Goal: Transaction & Acquisition: Purchase product/service

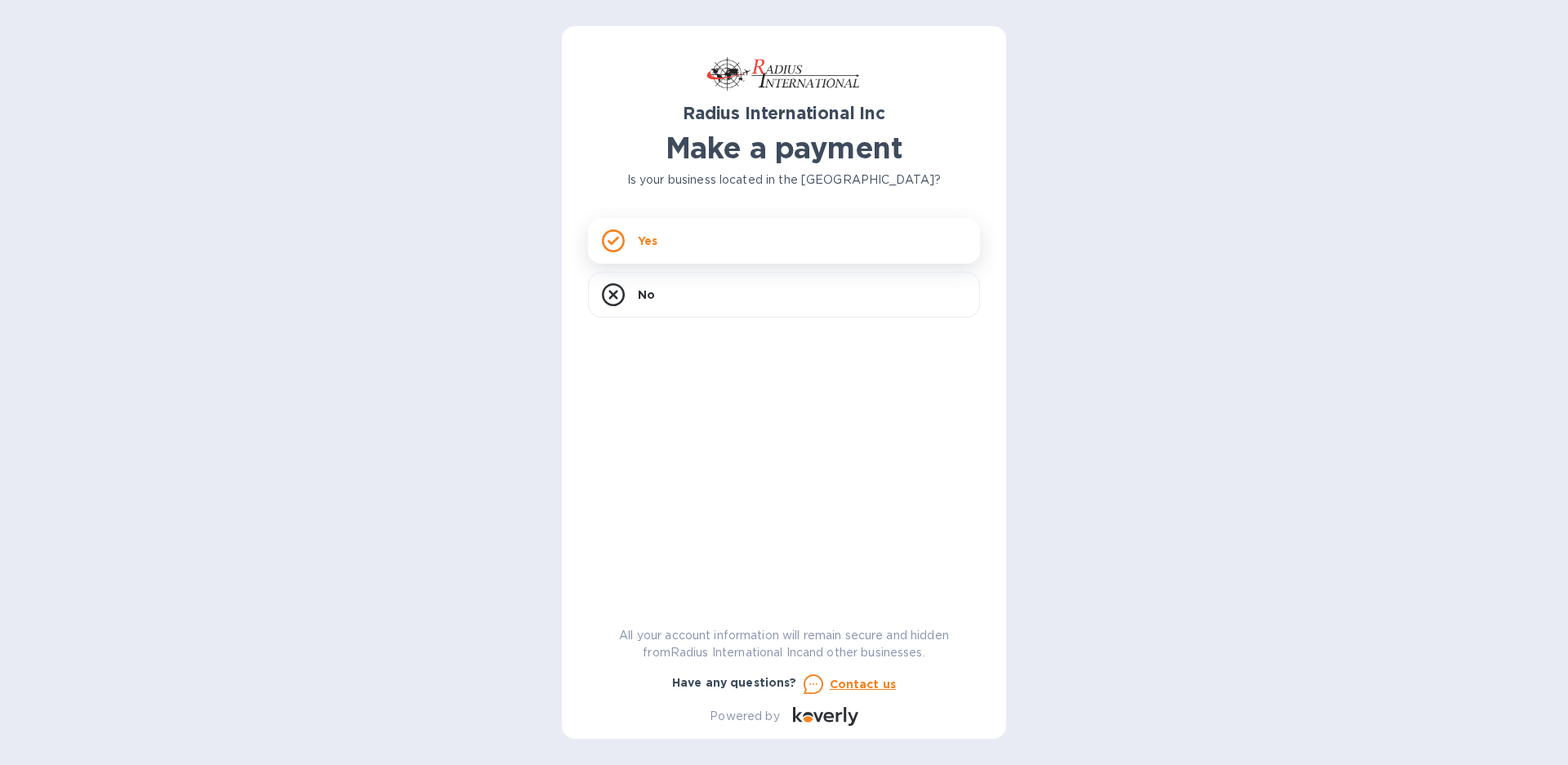
click at [615, 240] on icon at bounding box center [613, 240] width 11 height 9
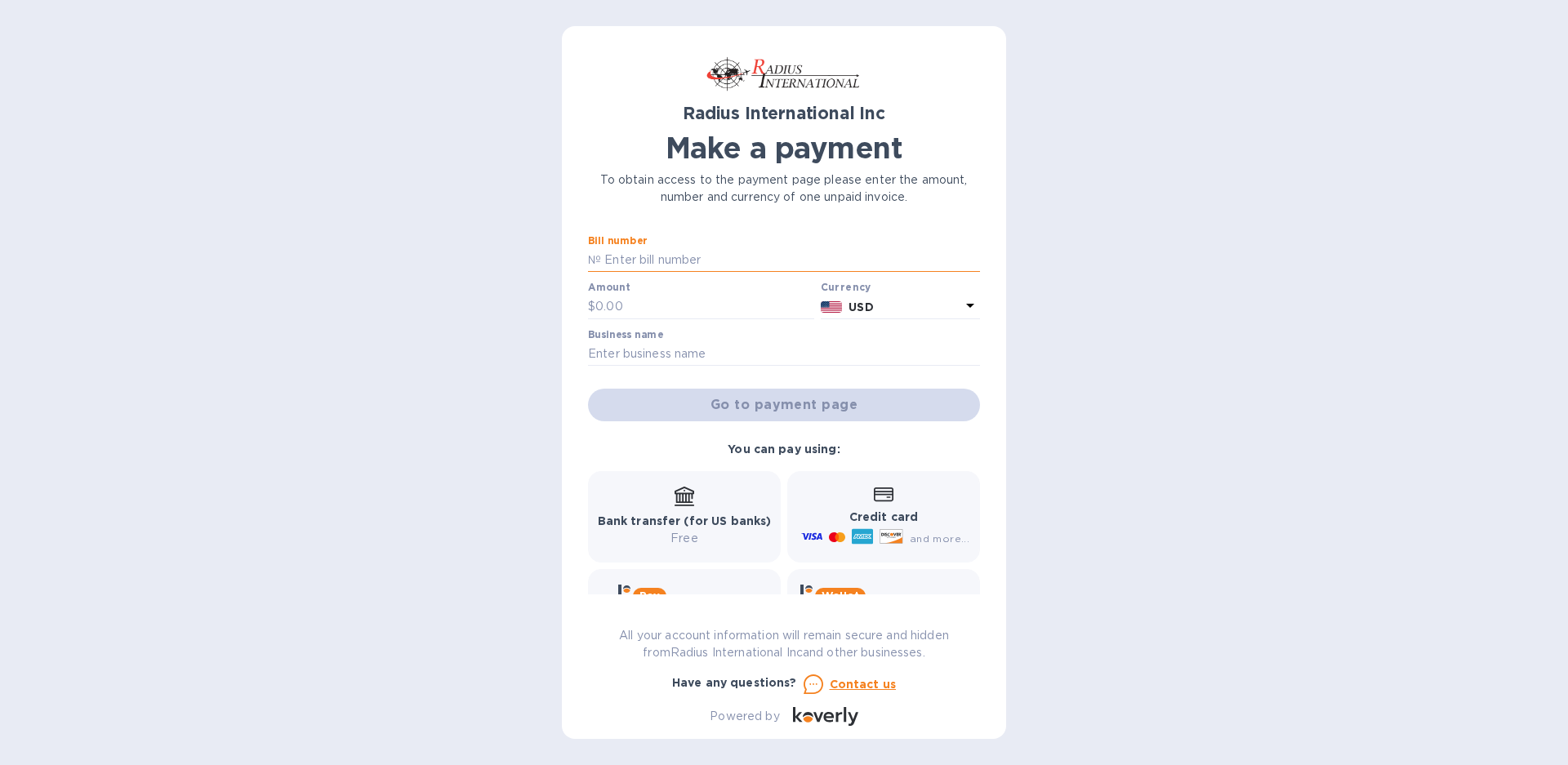
click at [629, 260] on input "text" at bounding box center [791, 261] width 379 height 24
type input "MULTIPLE INVOICES"
type input "31,017.84"
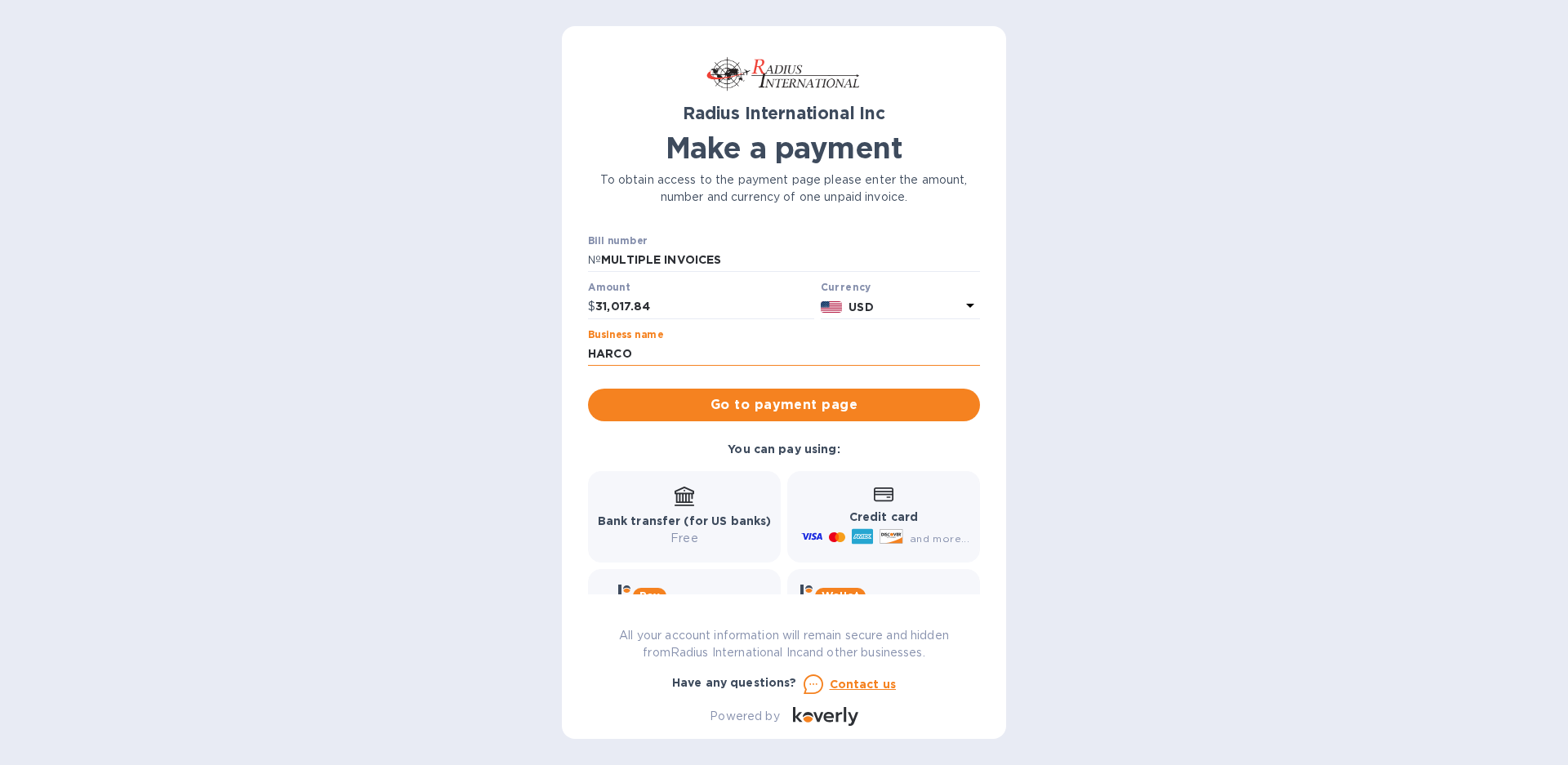
type input "HARCO GROUP, INC."
click at [746, 413] on span "Go to payment page" at bounding box center [784, 405] width 366 height 19
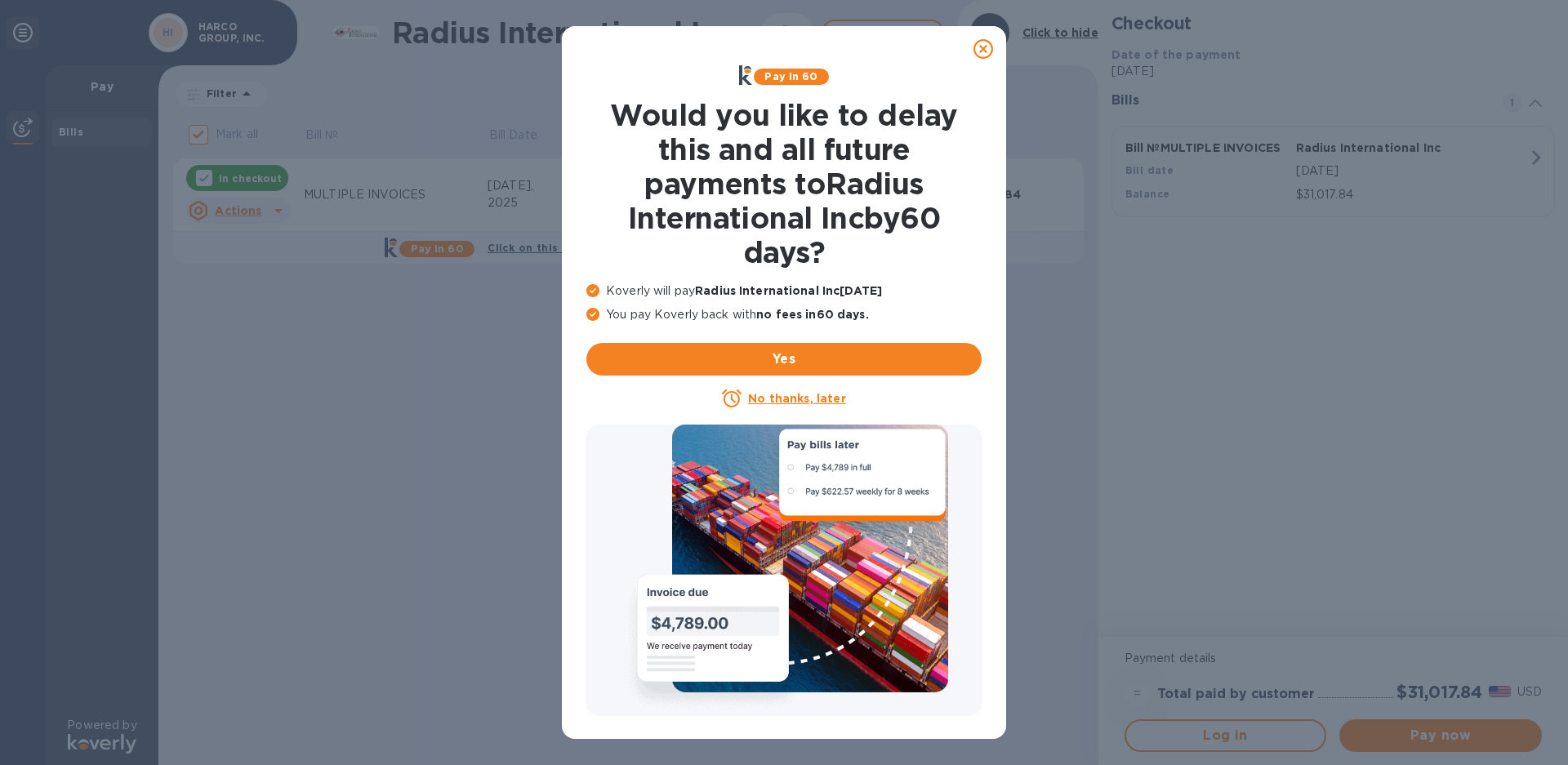
click at [787, 399] on u "No thanks, later" at bounding box center [797, 398] width 98 height 13
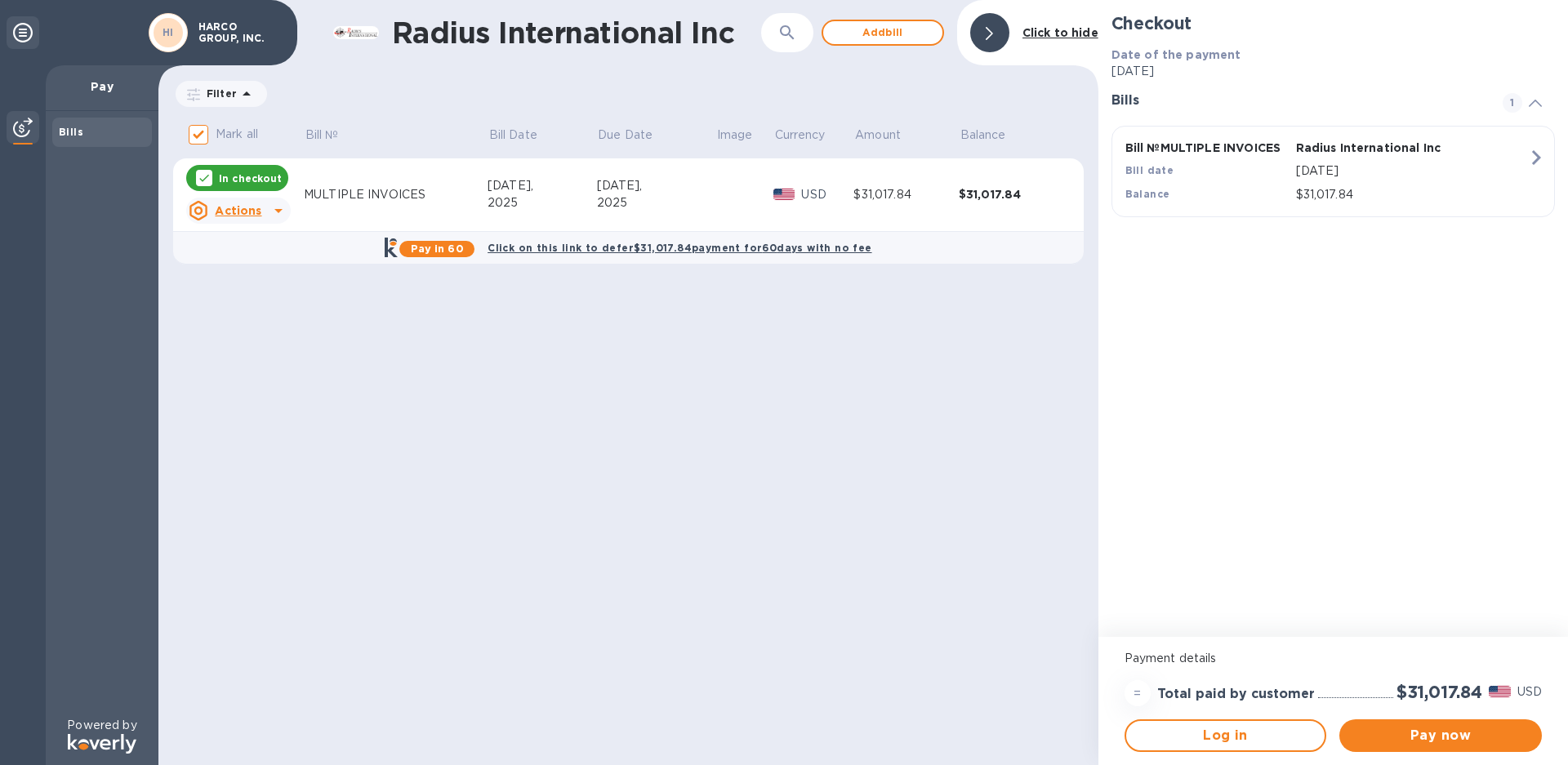
click at [1512, 103] on span "1" at bounding box center [1512, 103] width 19 height 19
click at [1536, 160] on icon "button" at bounding box center [1537, 157] width 9 height 15
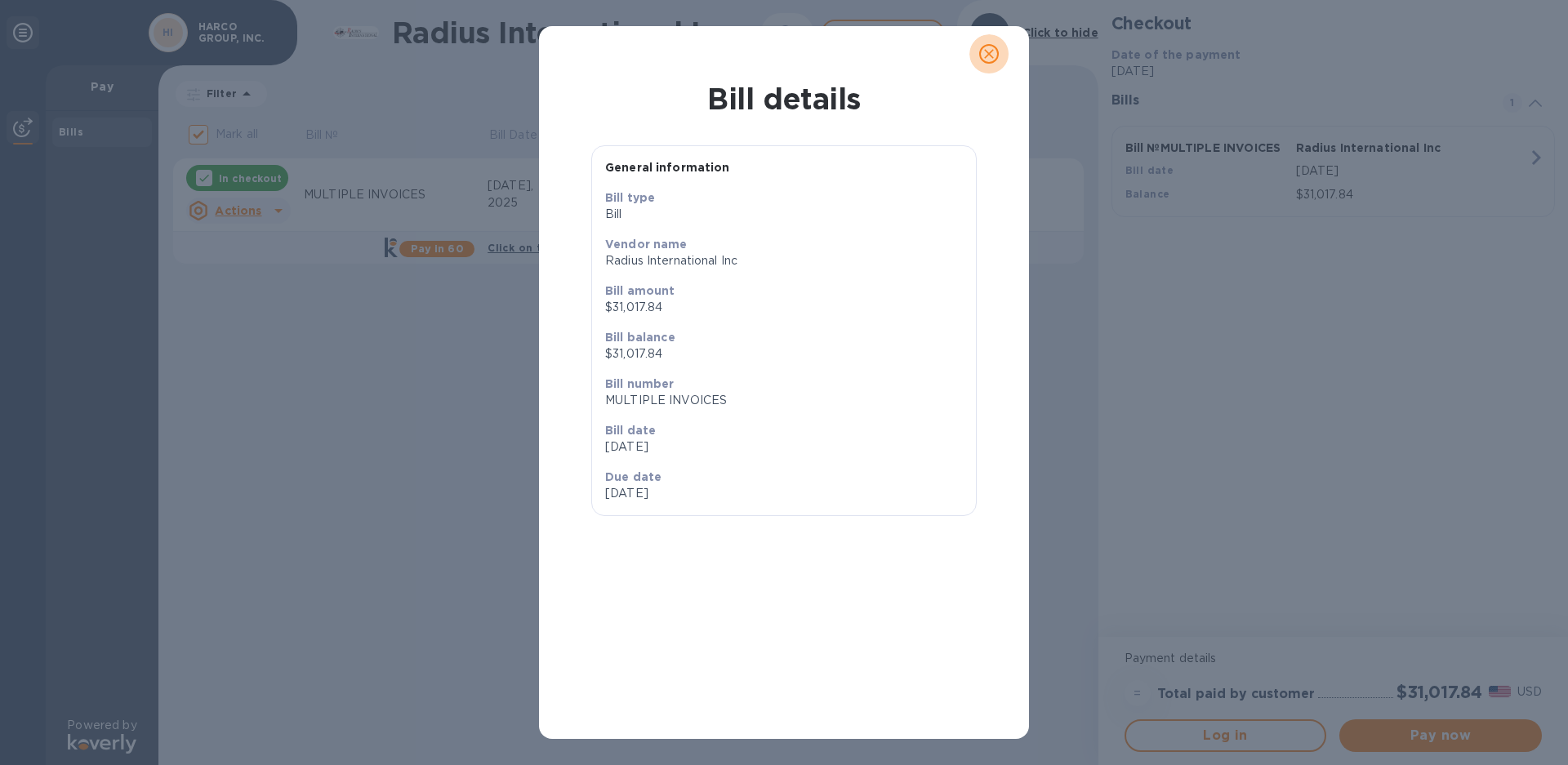
click at [987, 54] on icon "close" at bounding box center [988, 53] width 17 height 17
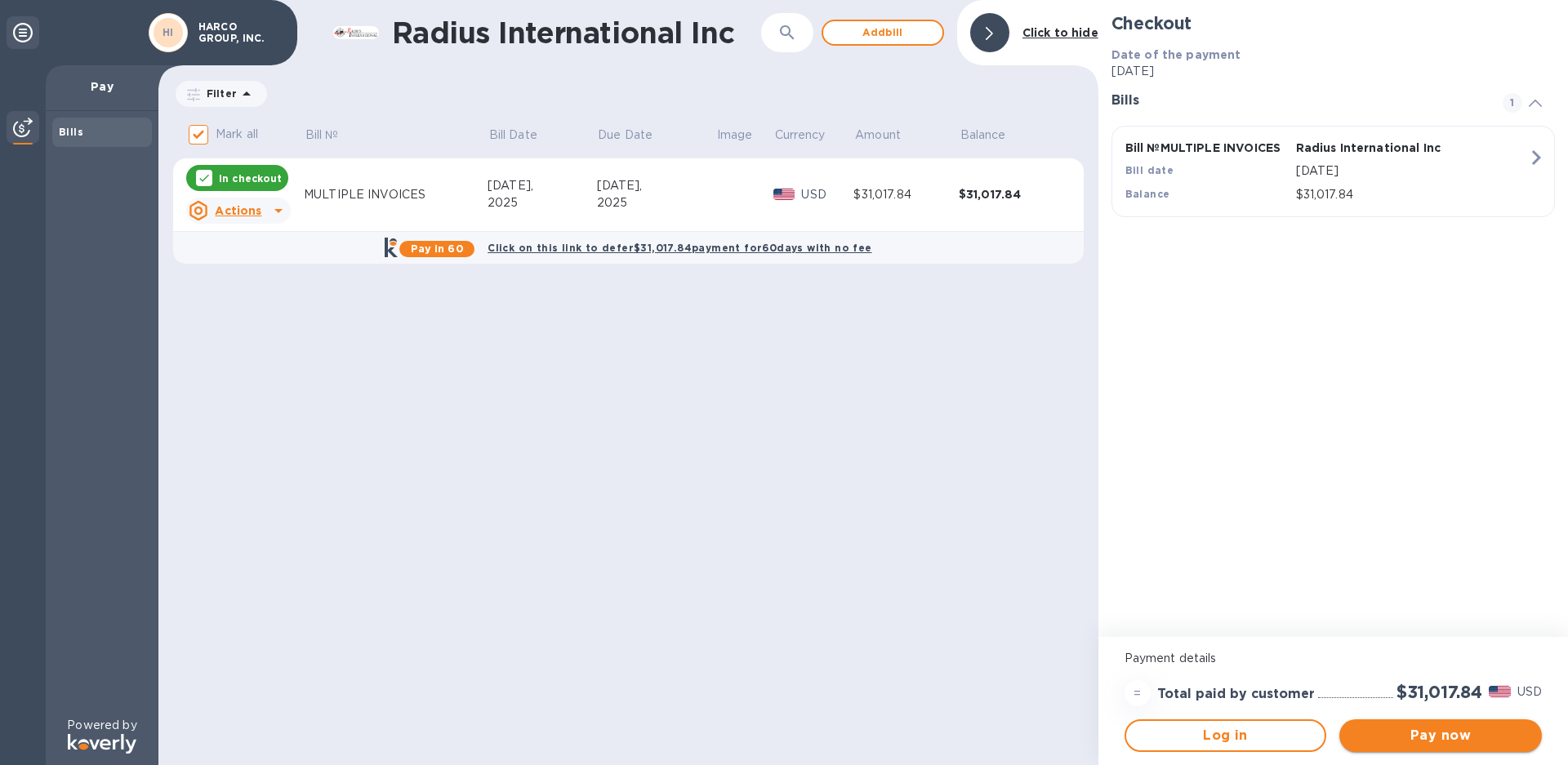
click at [1381, 740] on span "Pay now" at bounding box center [1441, 735] width 176 height 19
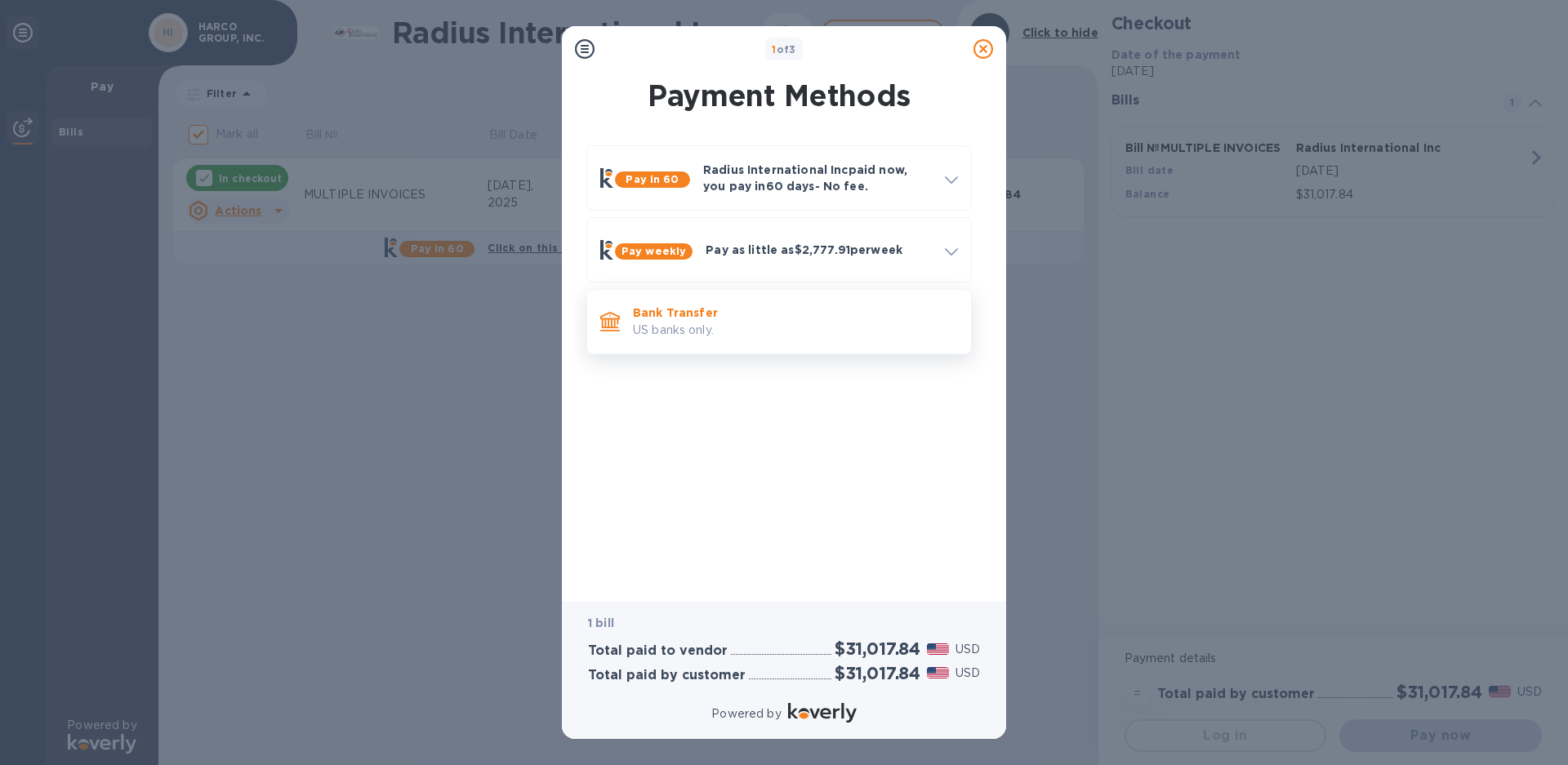
click at [684, 317] on p "Bank Transfer" at bounding box center [795, 312] width 325 height 17
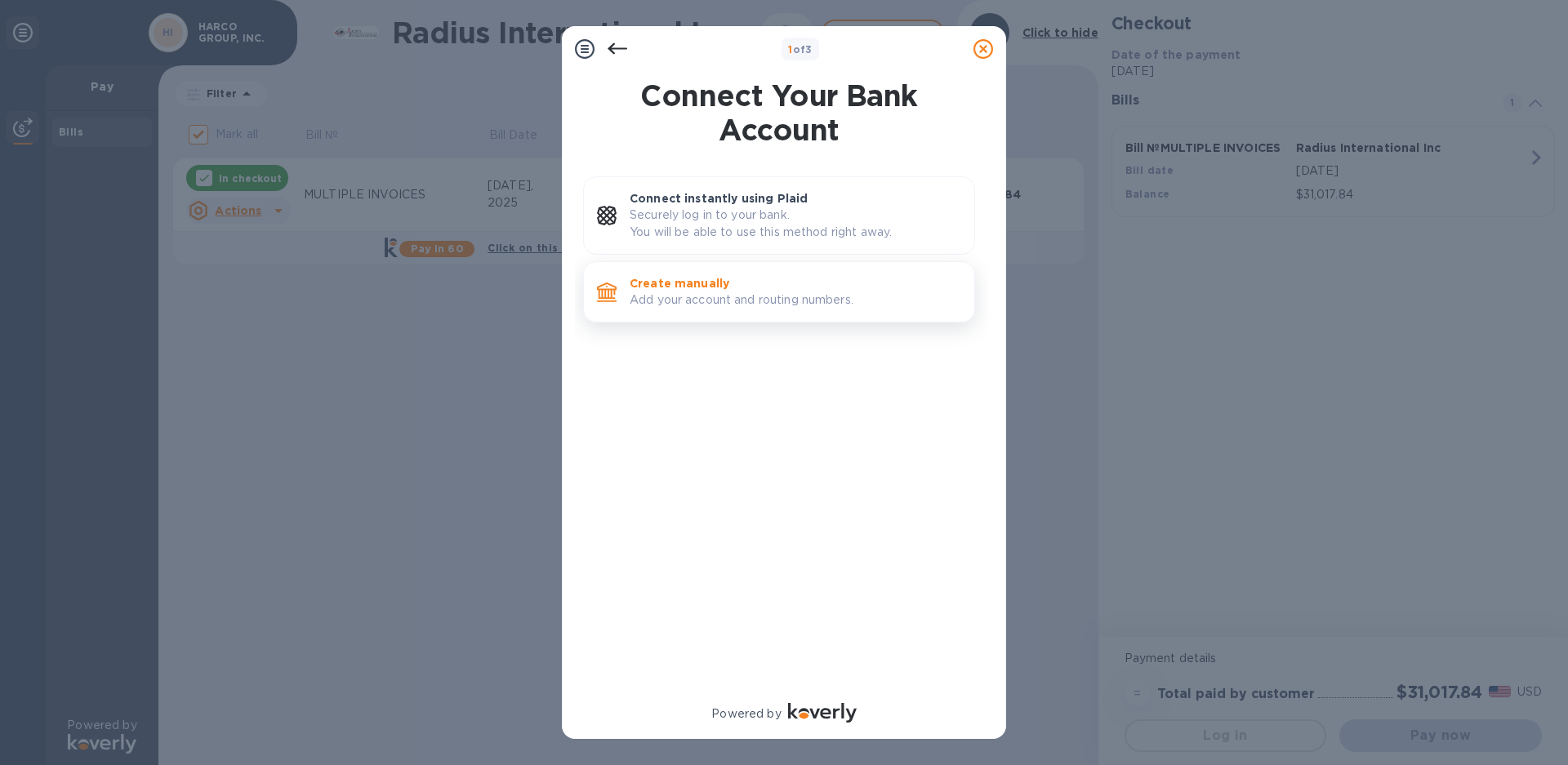
click at [685, 281] on p "Create manually" at bounding box center [795, 283] width 331 height 17
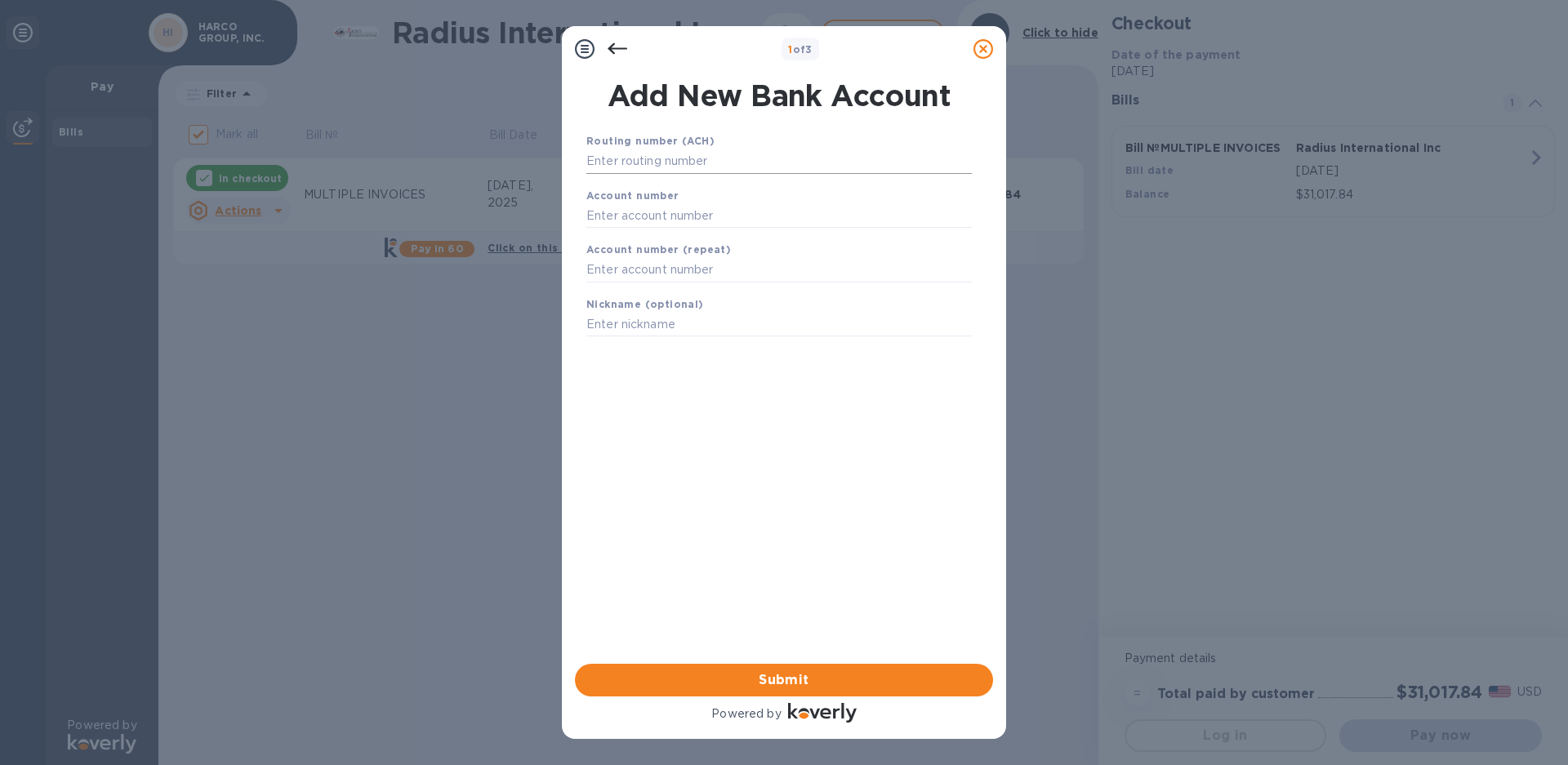
click at [644, 162] on input "text" at bounding box center [779, 161] width 385 height 24
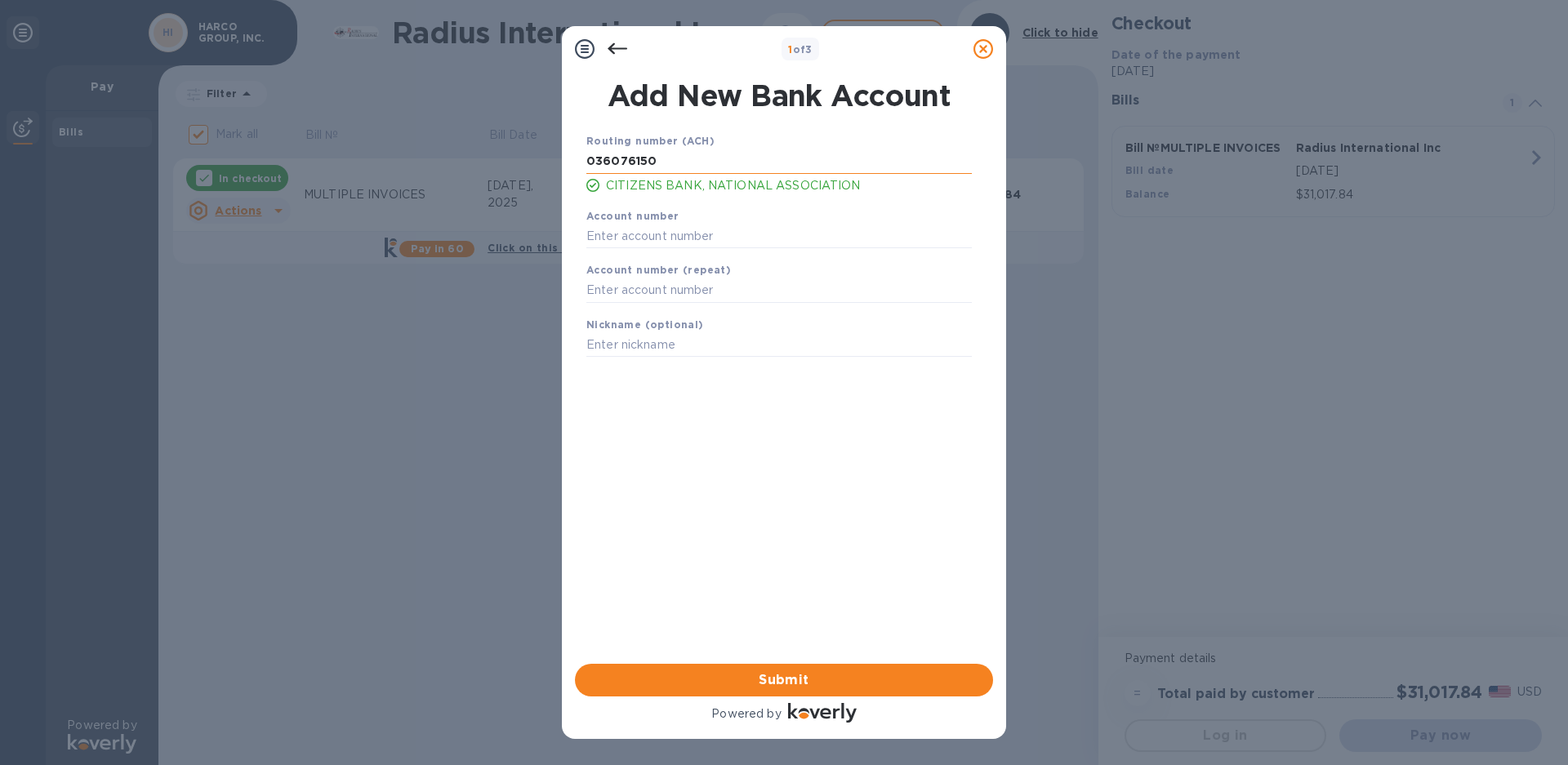
type input "036076150"
type input "6206948270"
type input "HARCO GROUP"
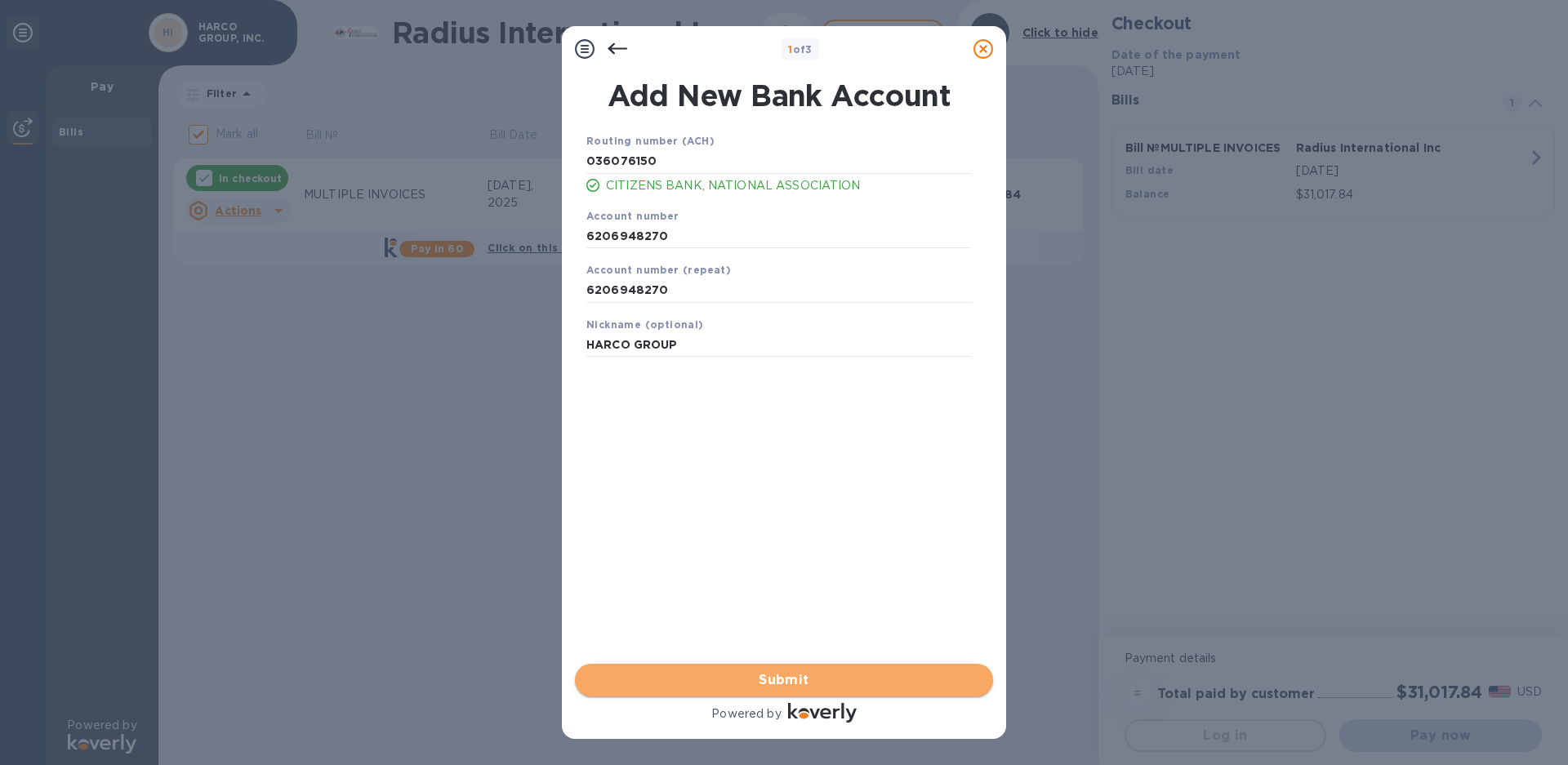
click at [781, 682] on span "Submit" at bounding box center [784, 680] width 392 height 19
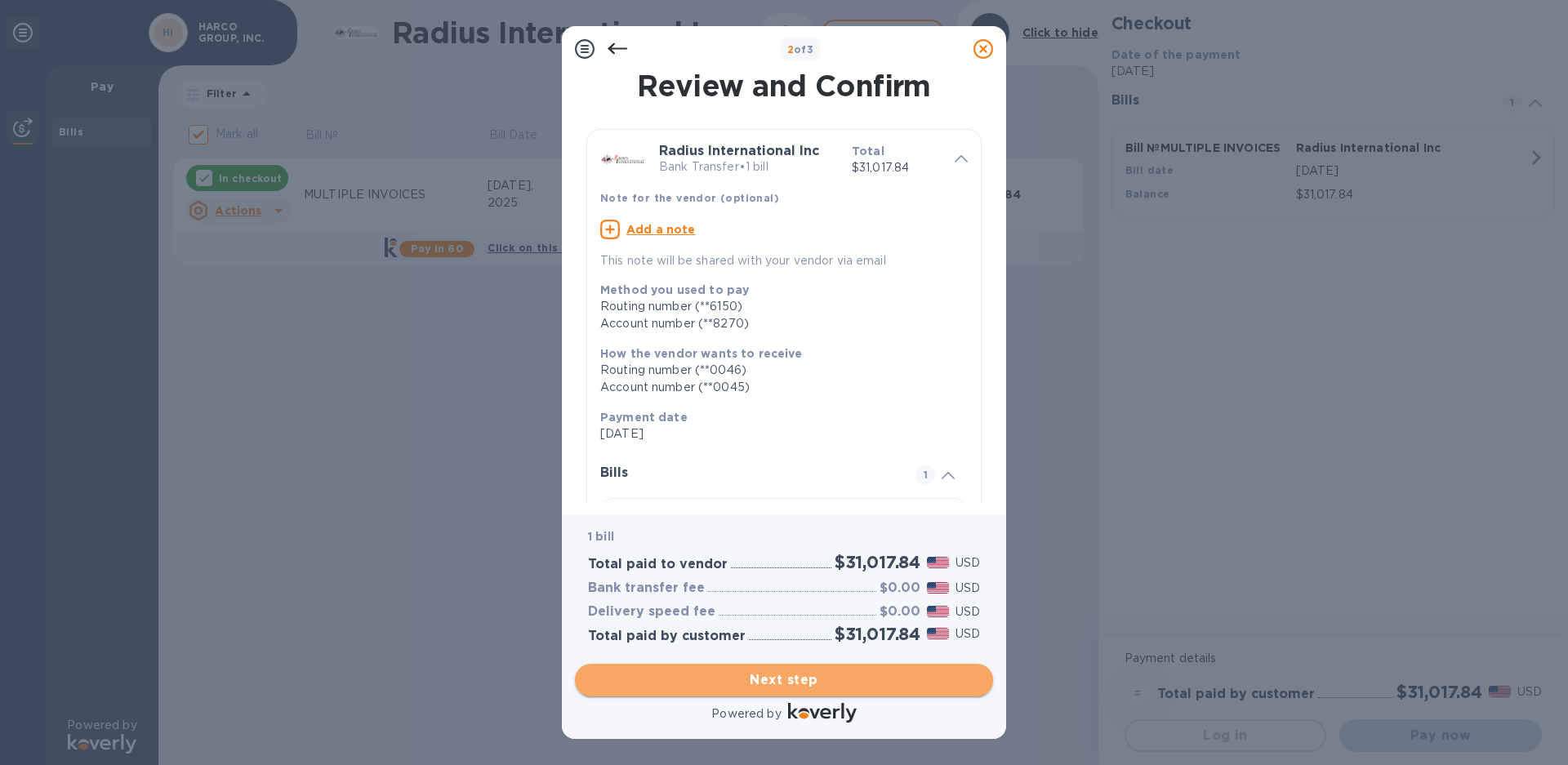
click at [781, 682] on span "Next step" at bounding box center [784, 680] width 392 height 19
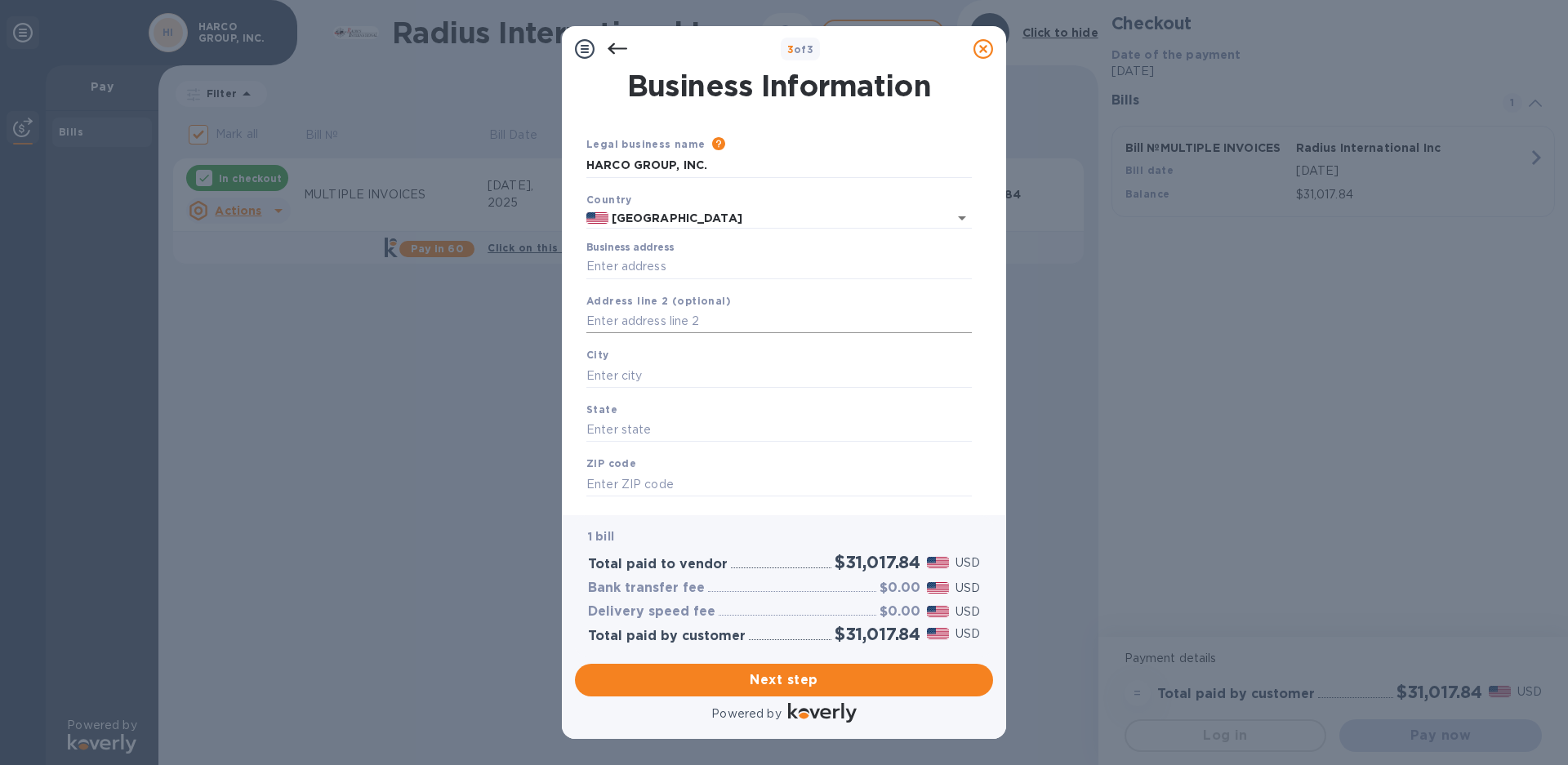
click at [628, 318] on input "text" at bounding box center [779, 322] width 385 height 24
type input "[STREET_ADDRESS]"
type input "[GEOGRAPHIC_DATA]"
type input "PA"
type input "19006"
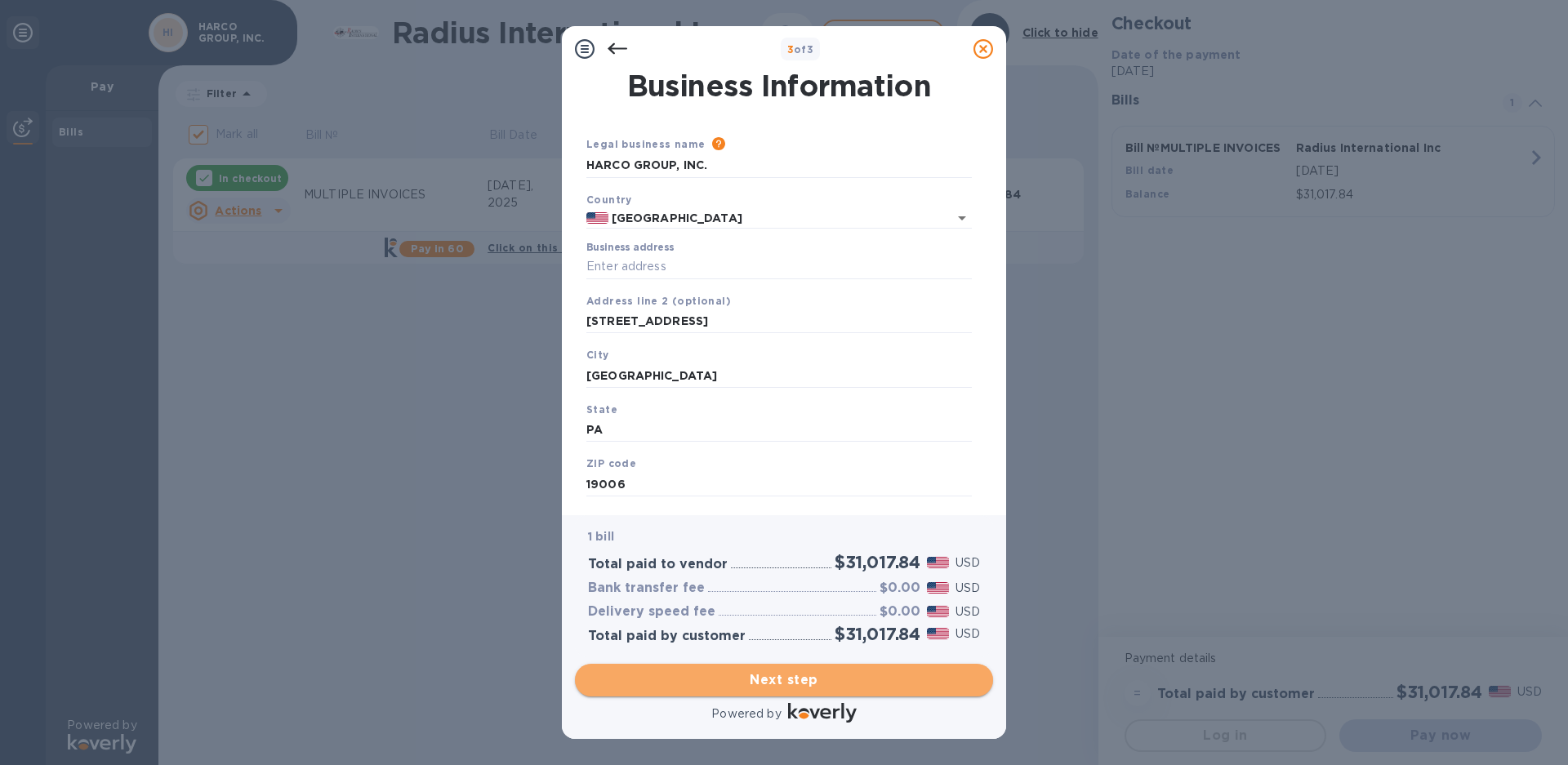
click at [773, 670] on span "Next step" at bounding box center [784, 680] width 392 height 19
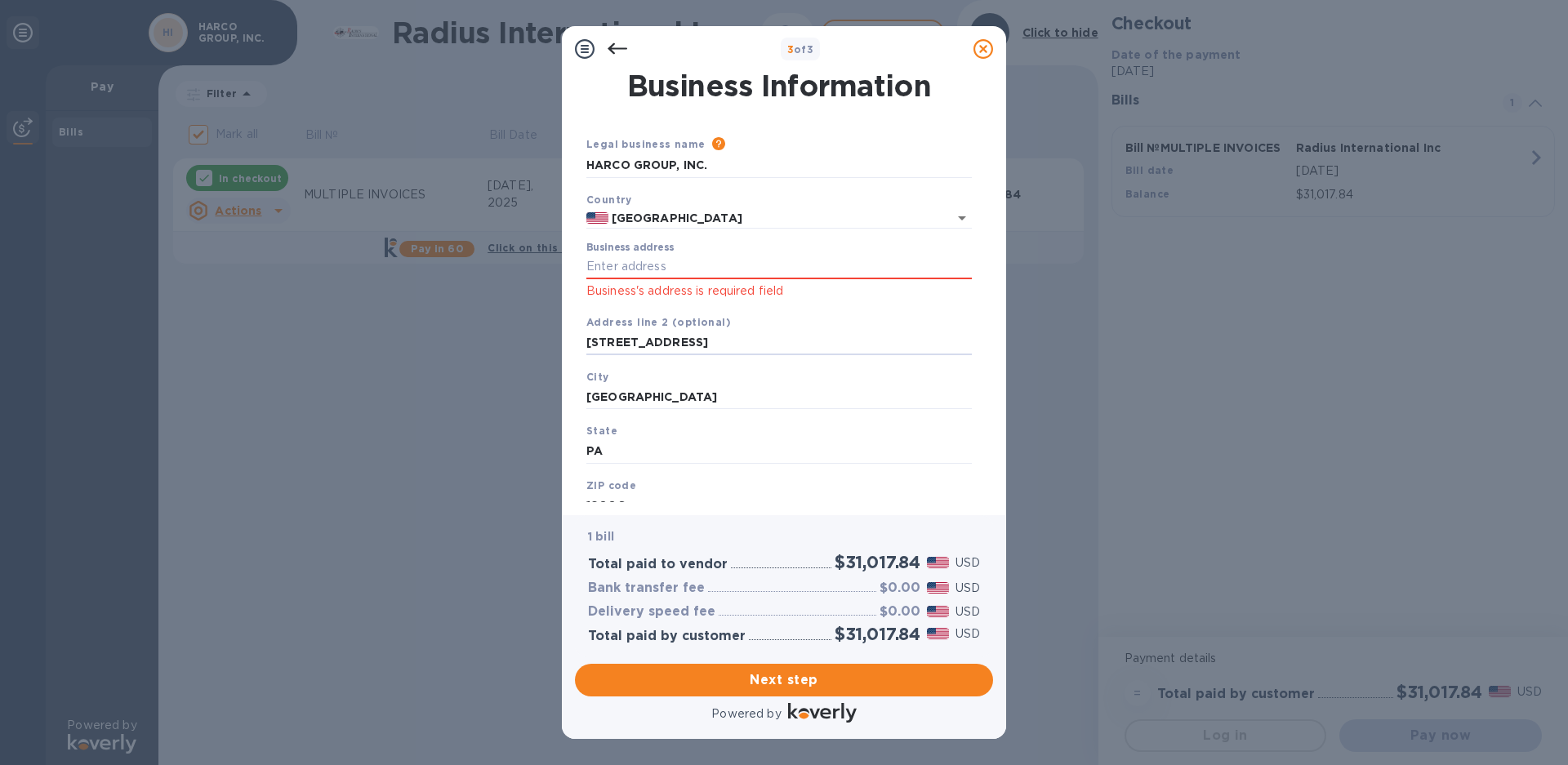
drag, startPoint x: 742, startPoint y: 344, endPoint x: 574, endPoint y: 352, distance: 168.2
click at [574, 352] on div "Business Information Legal business name Please provide the legal name that app…" at bounding box center [784, 293] width 445 height 443
paste input "text"
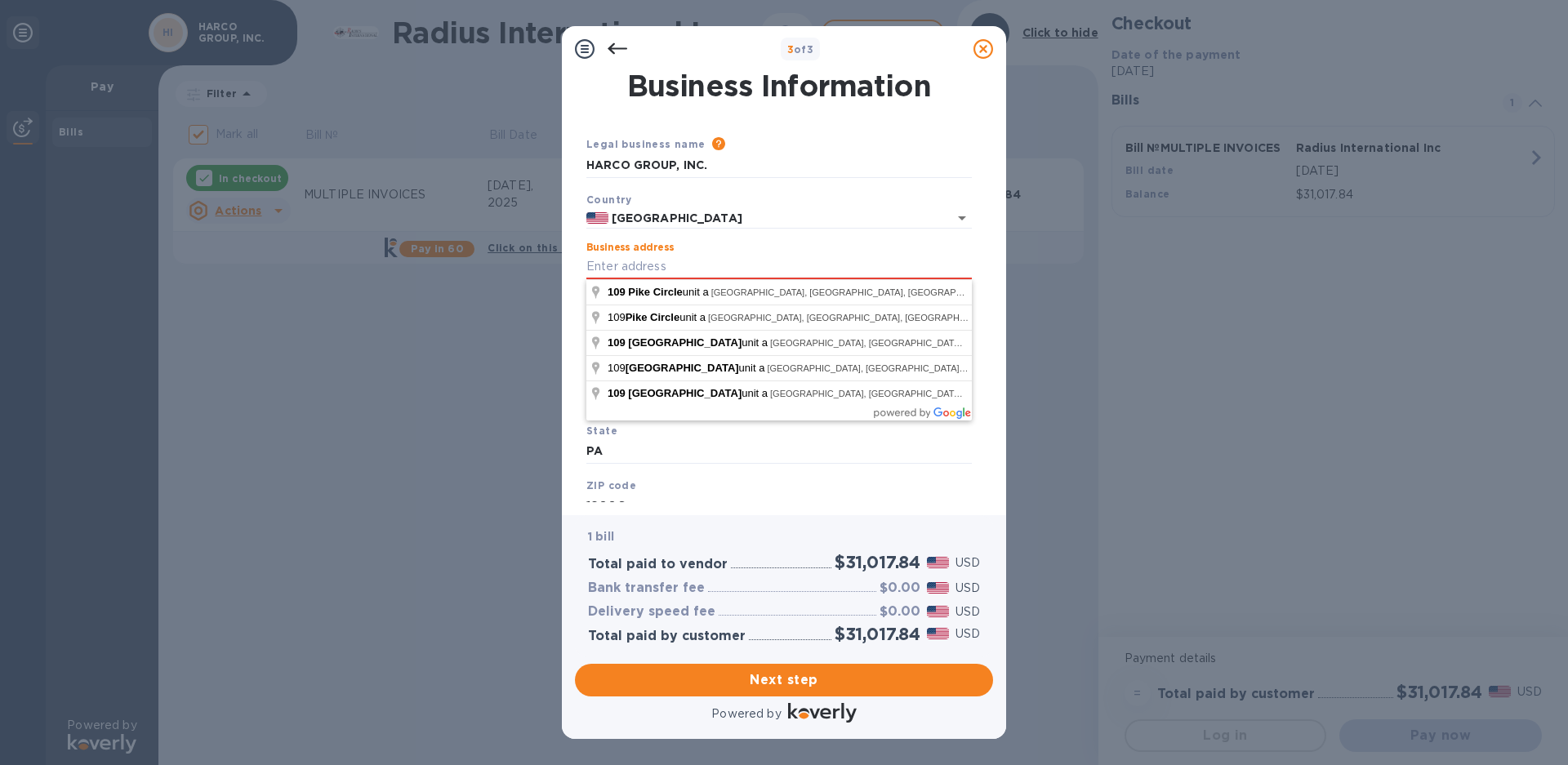
type input "[STREET_ADDRESS]"
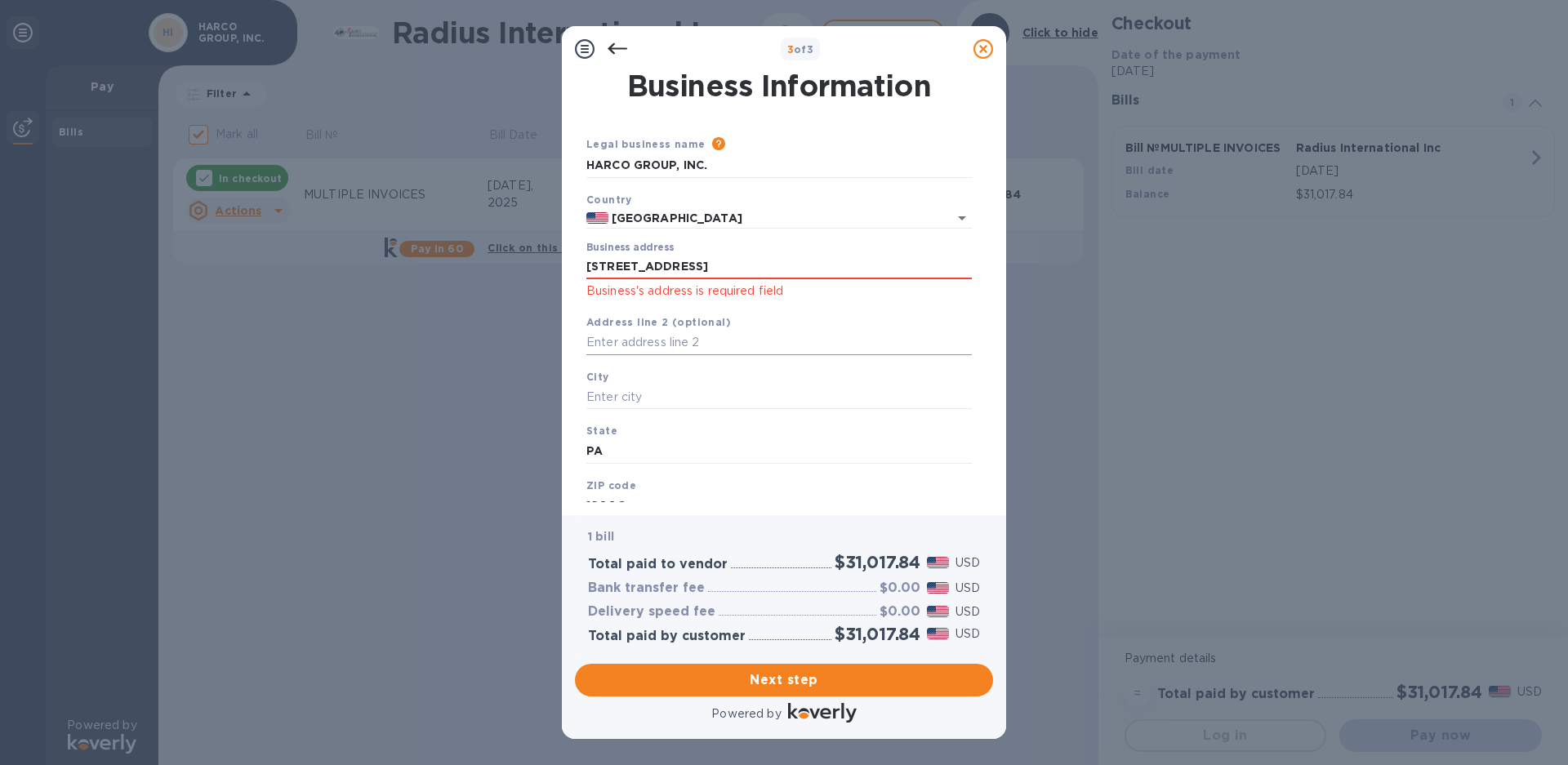
click at [618, 343] on input "text" at bounding box center [779, 342] width 385 height 24
click at [686, 267] on input "[STREET_ADDRESS]" at bounding box center [779, 267] width 385 height 24
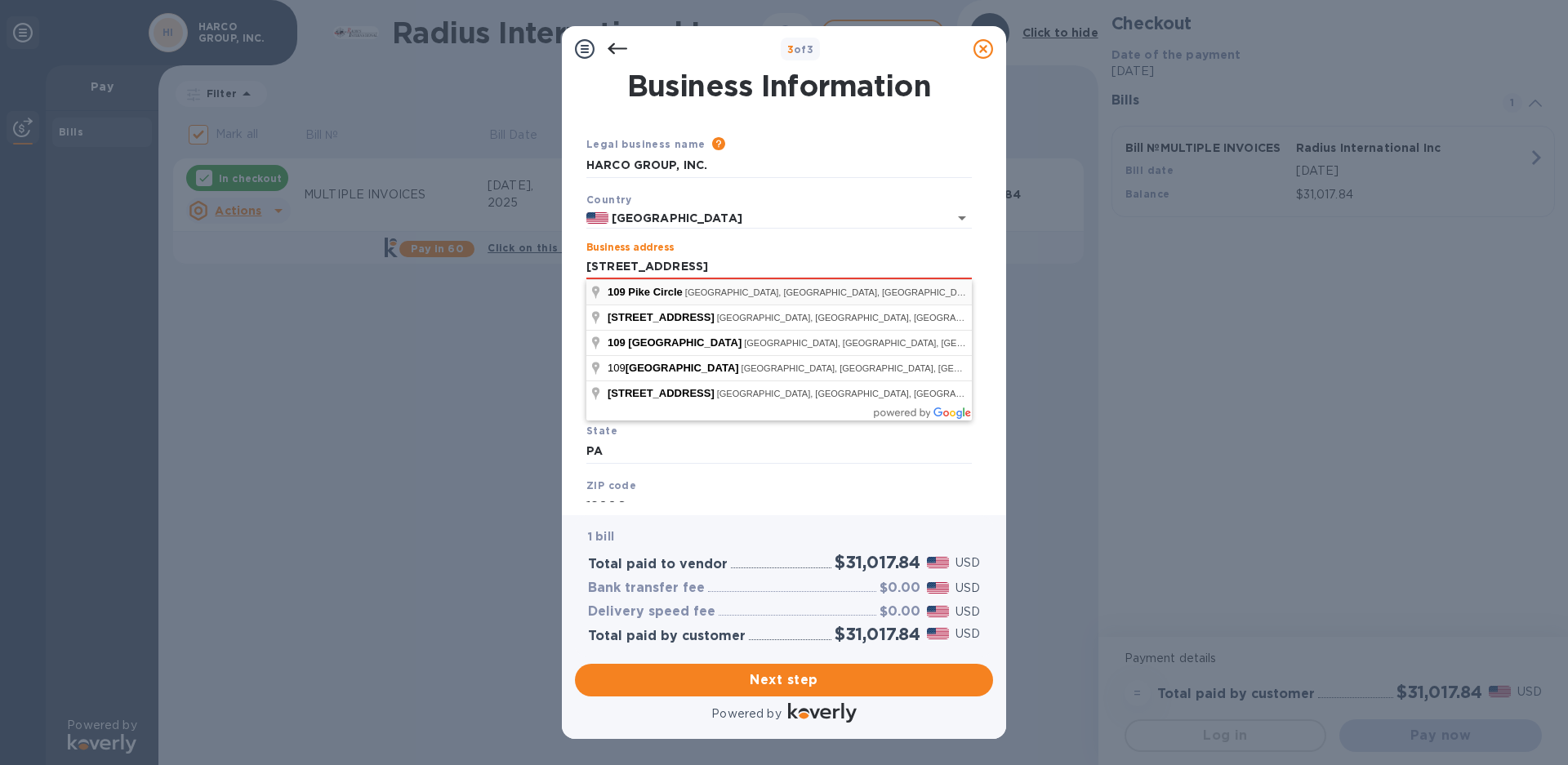
type input "[STREET_ADDRESS]"
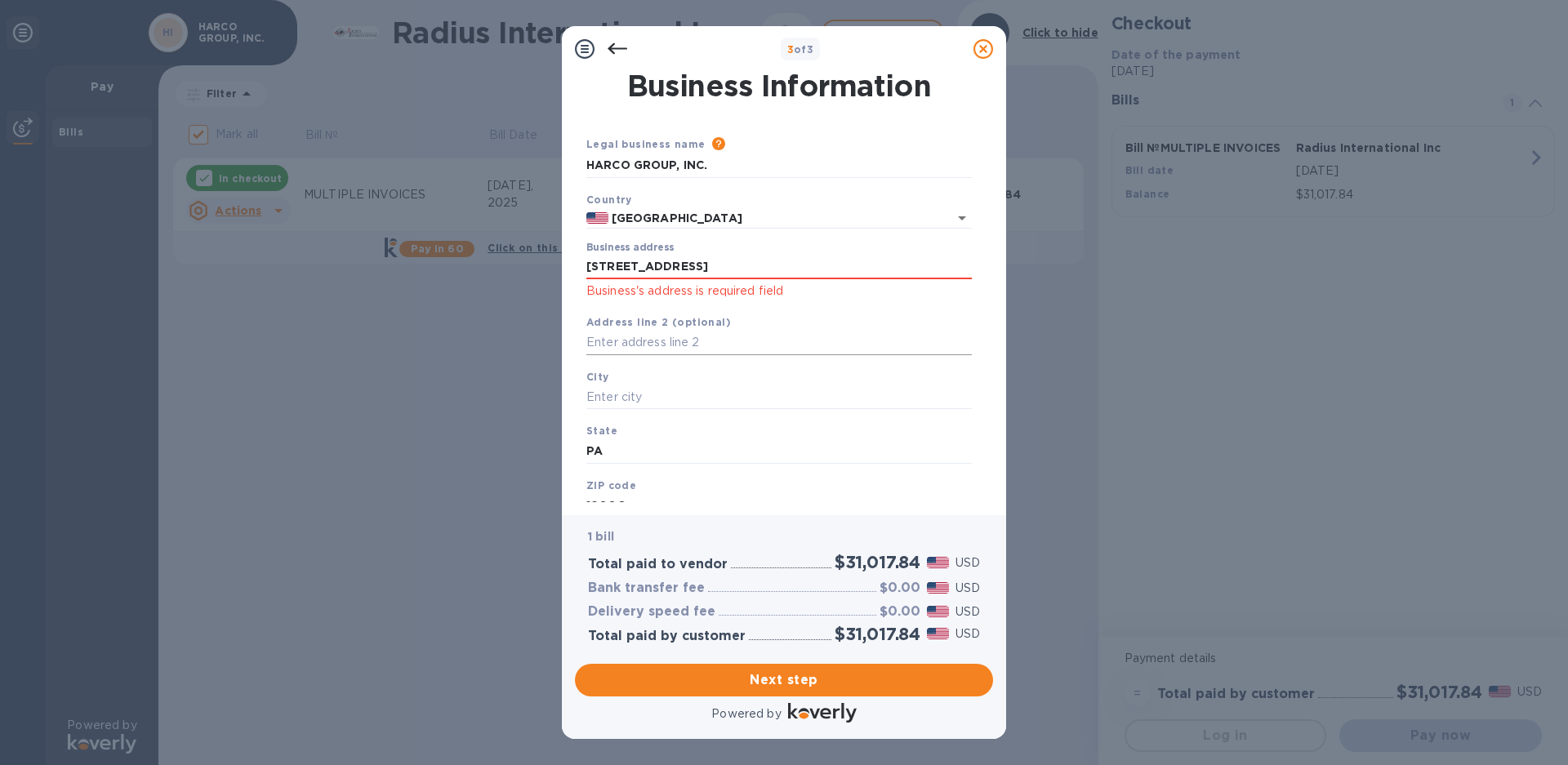
click at [627, 342] on input "text" at bounding box center [779, 342] width 385 height 24
type input "UNIT A"
click at [611, 399] on input "text" at bounding box center [779, 396] width 385 height 24
type input "[GEOGRAPHIC_DATA]"
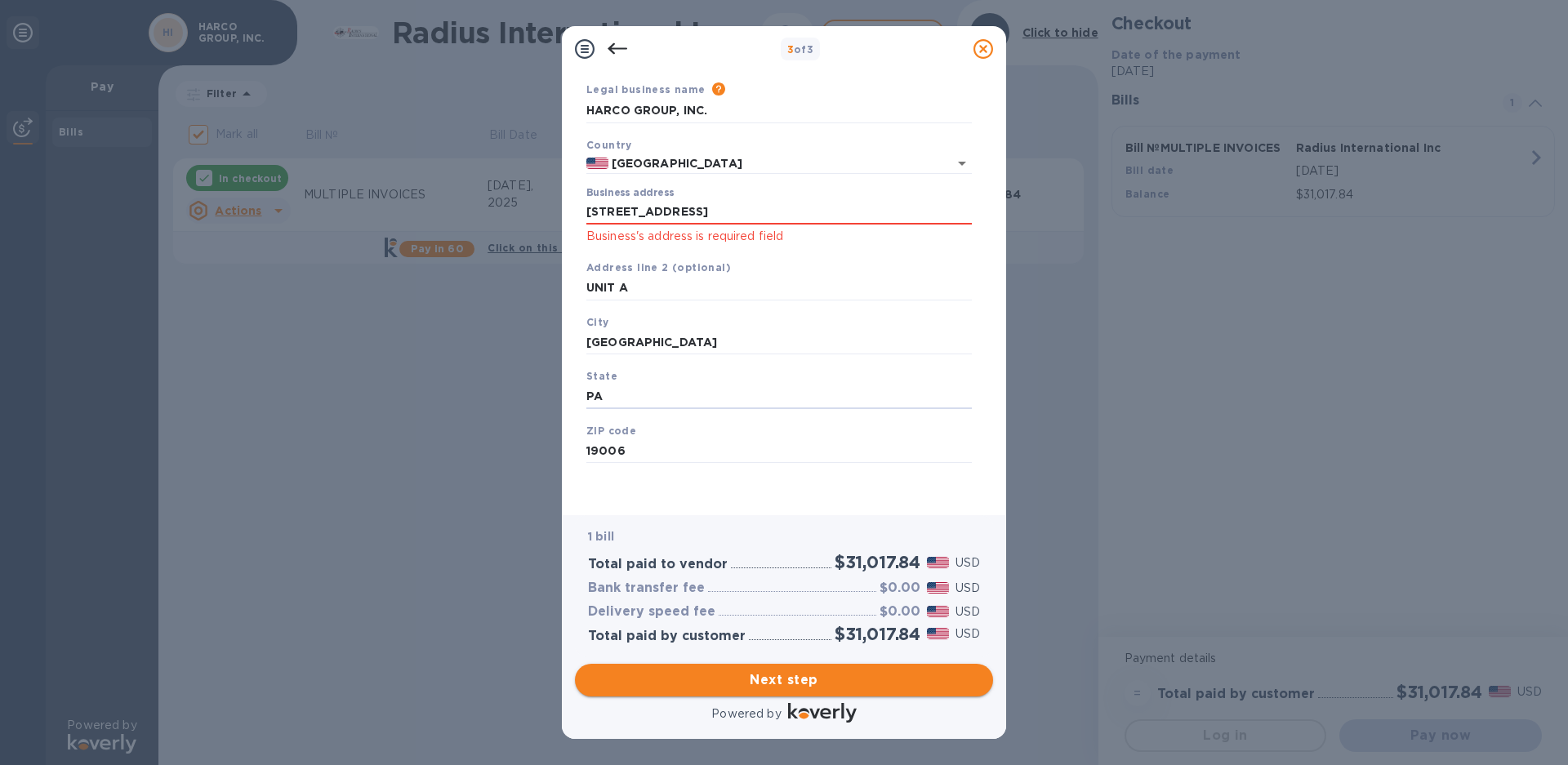
click at [751, 682] on span "Next step" at bounding box center [784, 680] width 392 height 19
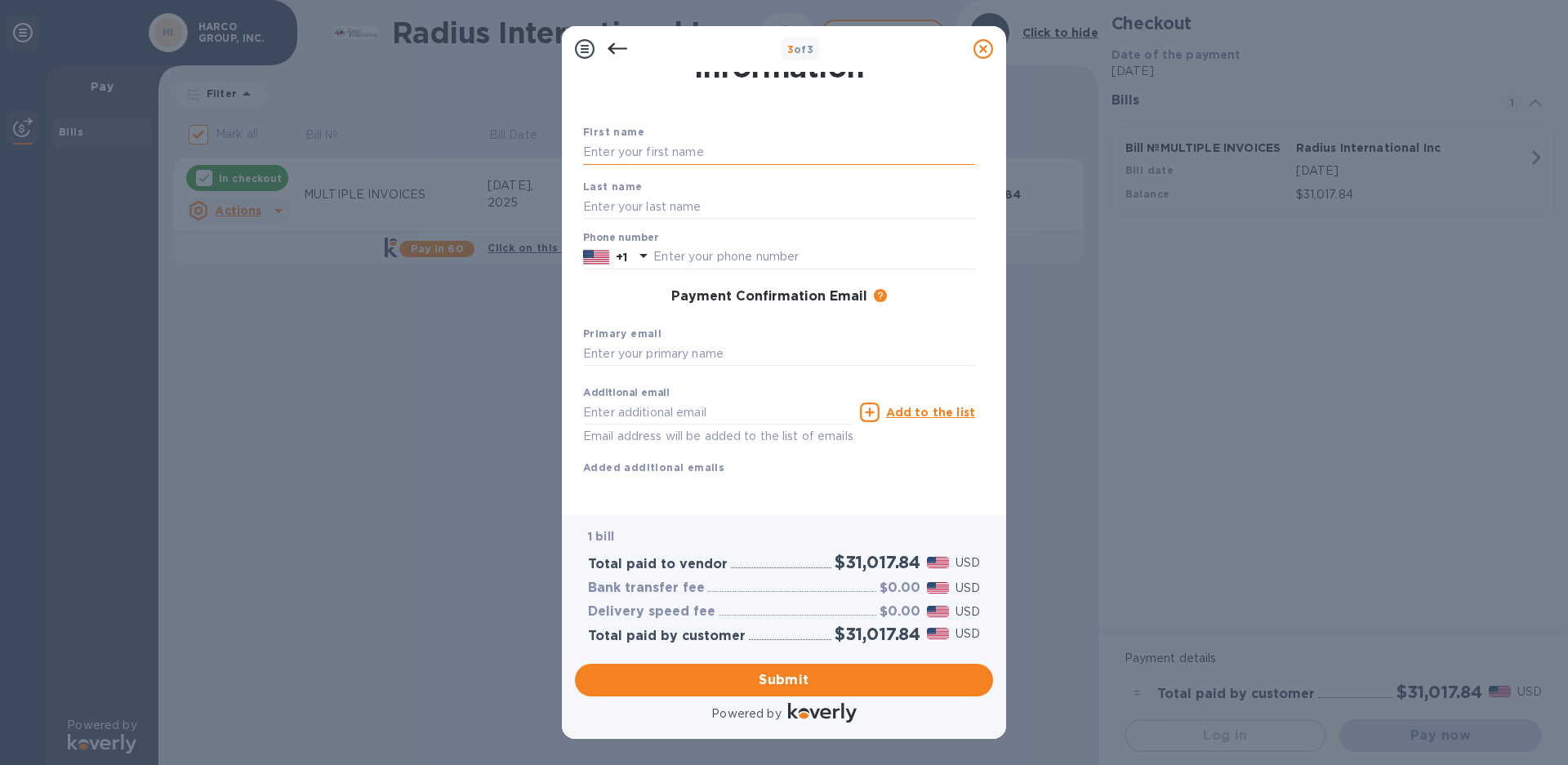
click at [637, 149] on input "text" at bounding box center [779, 152] width 392 height 24
type input "[PERSON_NAME]"
type input "DEDIEU"
type input "2153556464"
type input "[PERSON_NAME][EMAIL_ADDRESS][DOMAIN_NAME]"
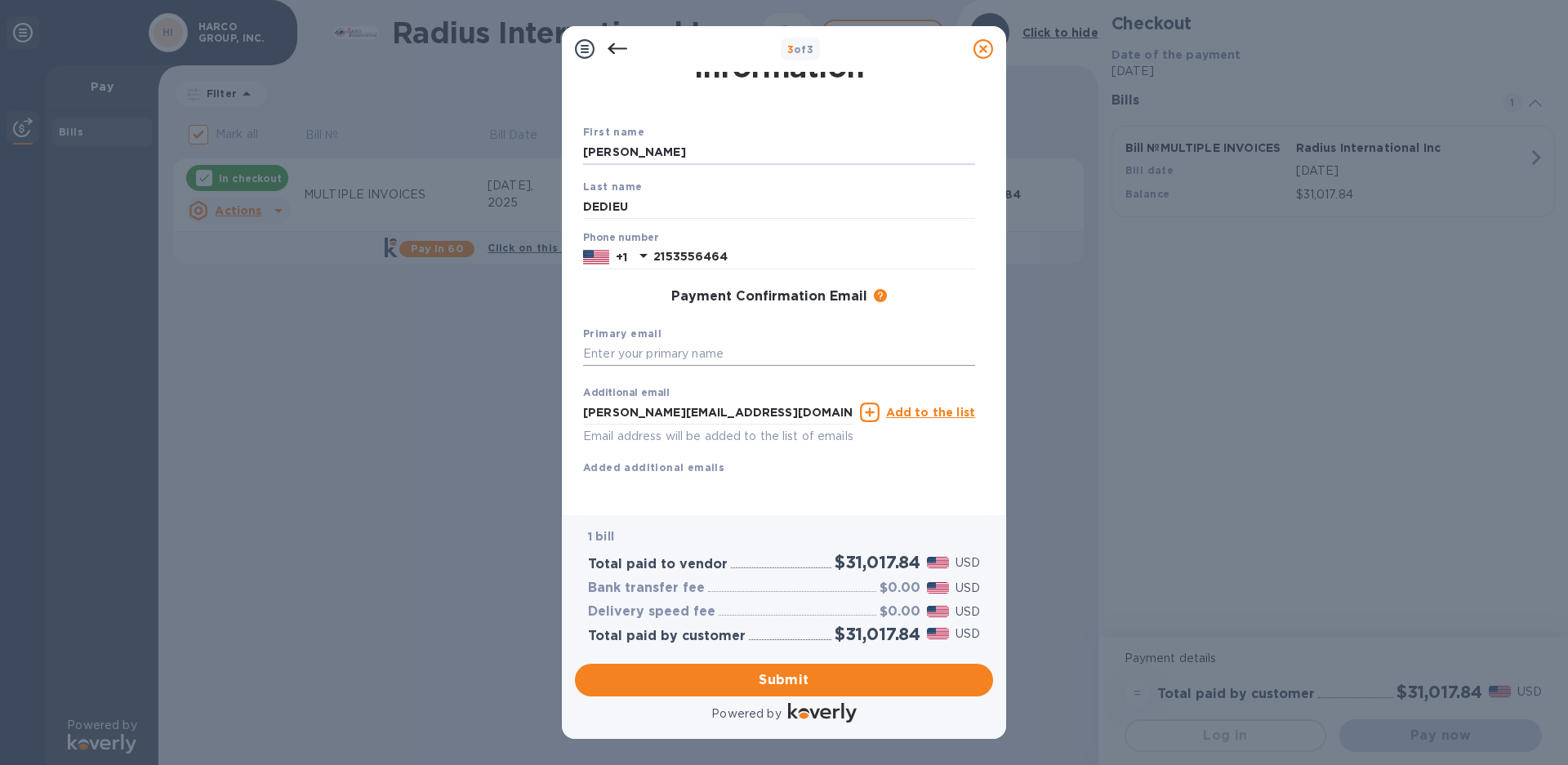
click at [680, 354] on input "text" at bounding box center [779, 355] width 392 height 24
type input "[PERSON_NAME]"
drag, startPoint x: 718, startPoint y: 412, endPoint x: 574, endPoint y: 416, distance: 144.1
click at [574, 416] on div "Payment Contact Information First name [PERSON_NAME] Last name [PERSON_NAME] Ph…" at bounding box center [784, 293] width 445 height 443
drag, startPoint x: 703, startPoint y: 354, endPoint x: 567, endPoint y: 359, distance: 136.1
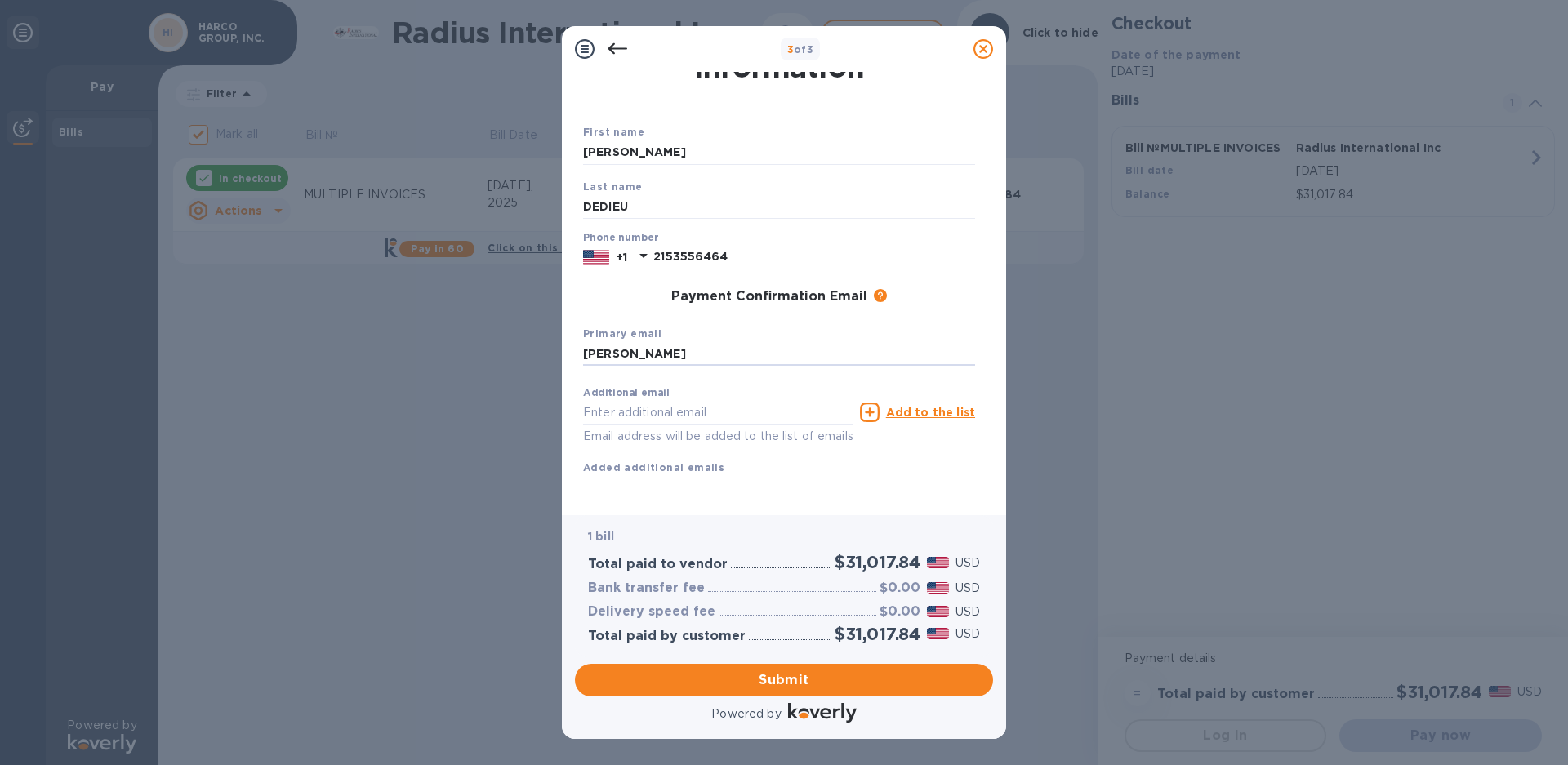
click at [567, 359] on div "Payment Contact Information First name [PERSON_NAME] Last name [PERSON_NAME] Ph…" at bounding box center [784, 293] width 445 height 443
paste input "[PERSON_NAME][EMAIL_ADDRESS][DOMAIN_NAME]"
type input "[PERSON_NAME][EMAIL_ADDRESS][DOMAIN_NAME]"
click at [614, 408] on input "text" at bounding box center [718, 412] width 270 height 24
type input "I"
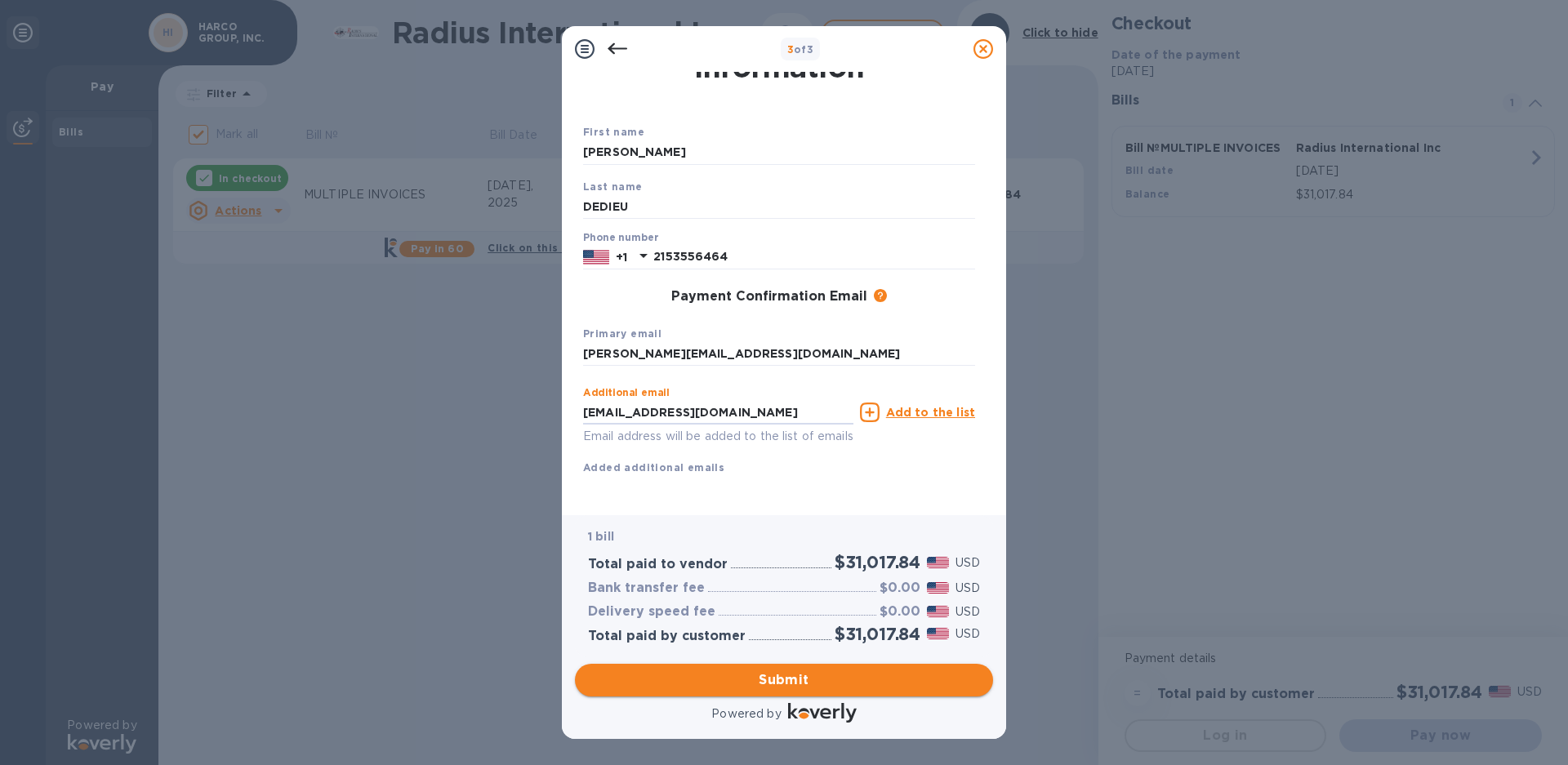
type input "[EMAIL_ADDRESS][DOMAIN_NAME]"
click at [763, 678] on span "Submit" at bounding box center [784, 680] width 392 height 19
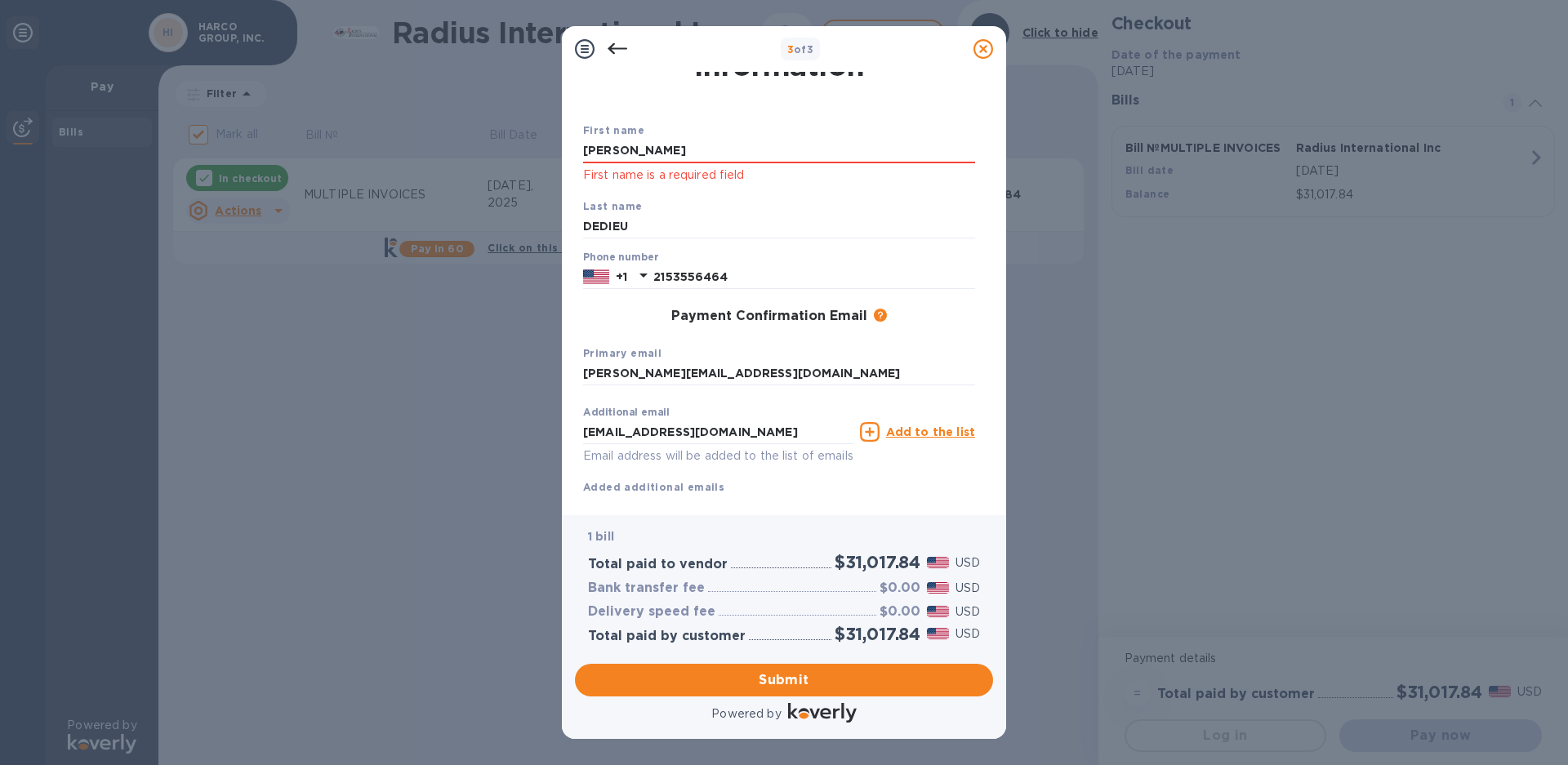
scroll to position [0, 0]
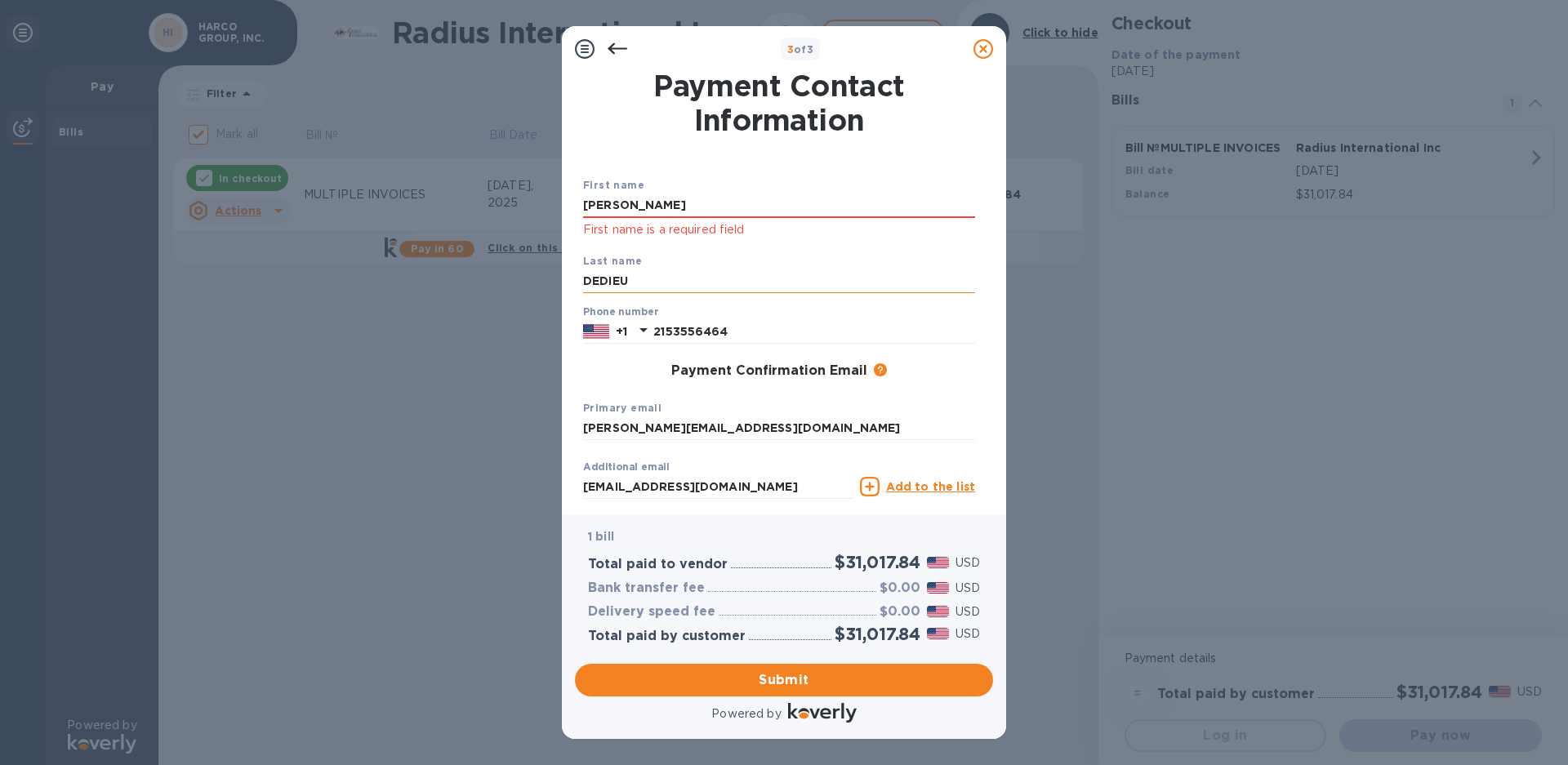
click at [650, 283] on input "DEDIEU" at bounding box center [779, 281] width 392 height 24
click at [649, 201] on input "[PERSON_NAME]" at bounding box center [779, 206] width 392 height 24
click at [776, 673] on span "Submit" at bounding box center [784, 680] width 392 height 19
drag, startPoint x: 649, startPoint y: 208, endPoint x: 523, endPoint y: 216, distance: 126.3
click at [523, 216] on div "3 of 3 Payment Contact Information First name [PERSON_NAME] First name is a req…" at bounding box center [784, 382] width 1568 height 765
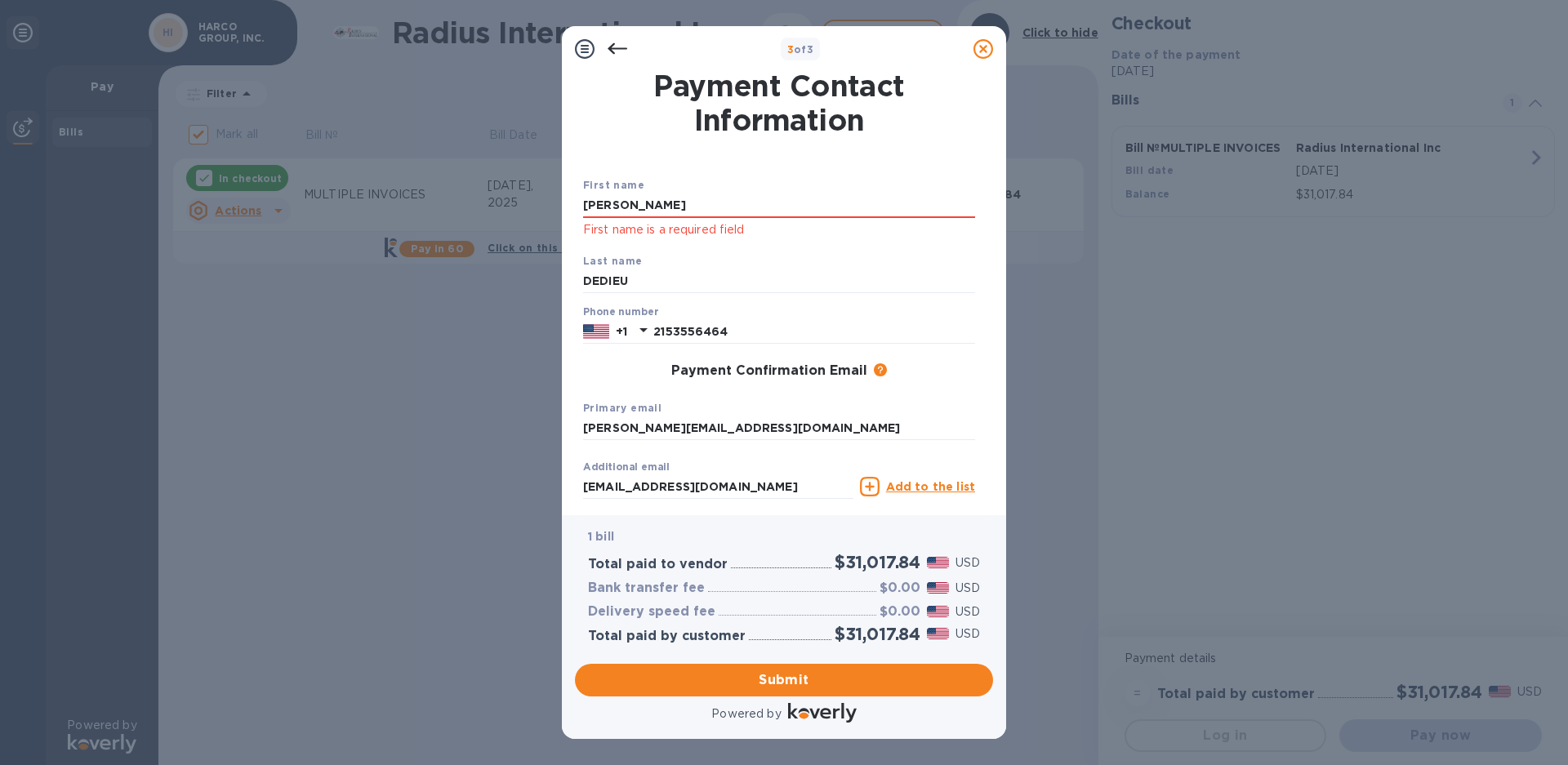
type input "[PERSON_NAME]"
click at [725, 677] on span "Submit" at bounding box center [784, 680] width 392 height 19
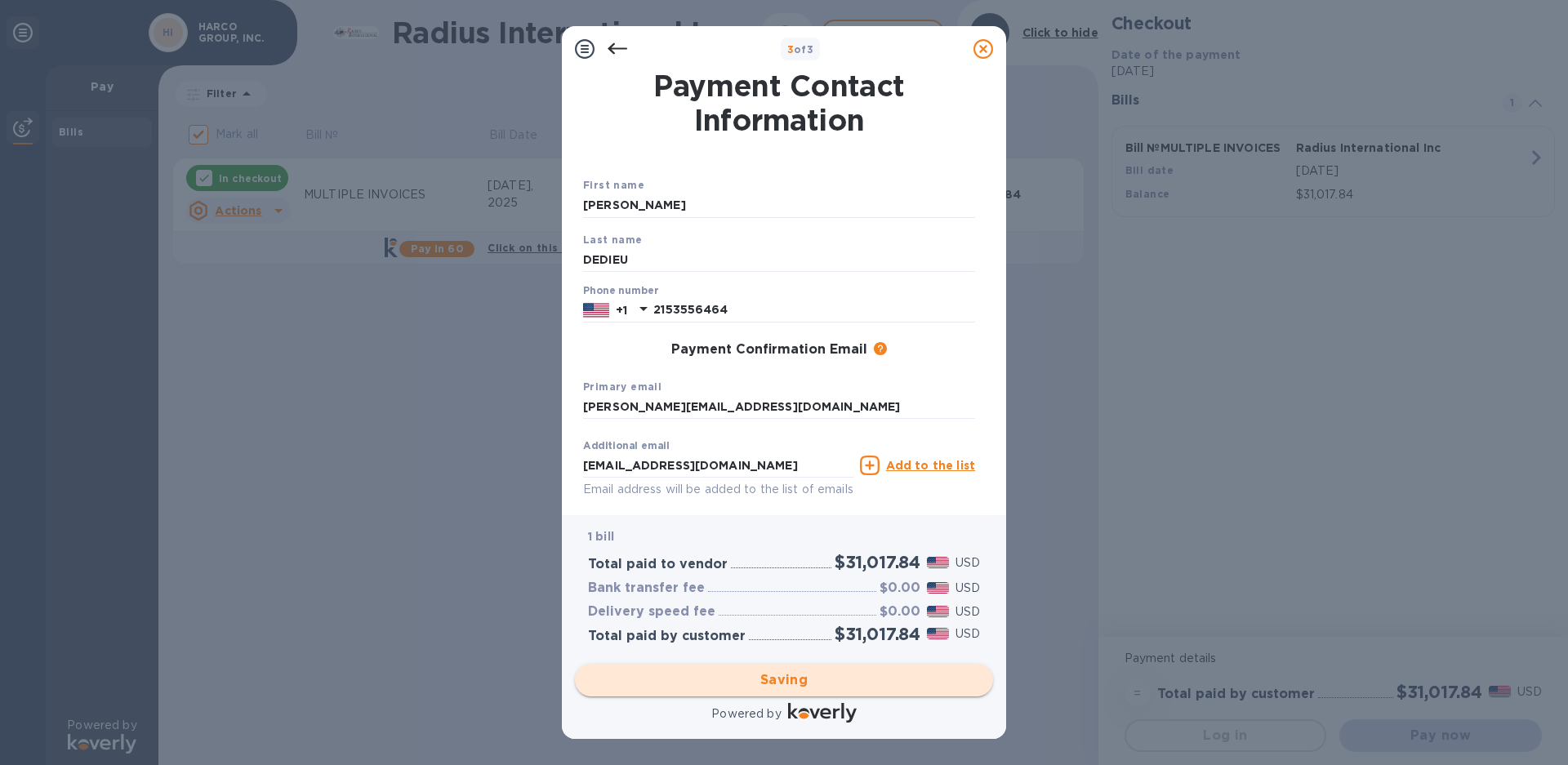
checkbox input "false"
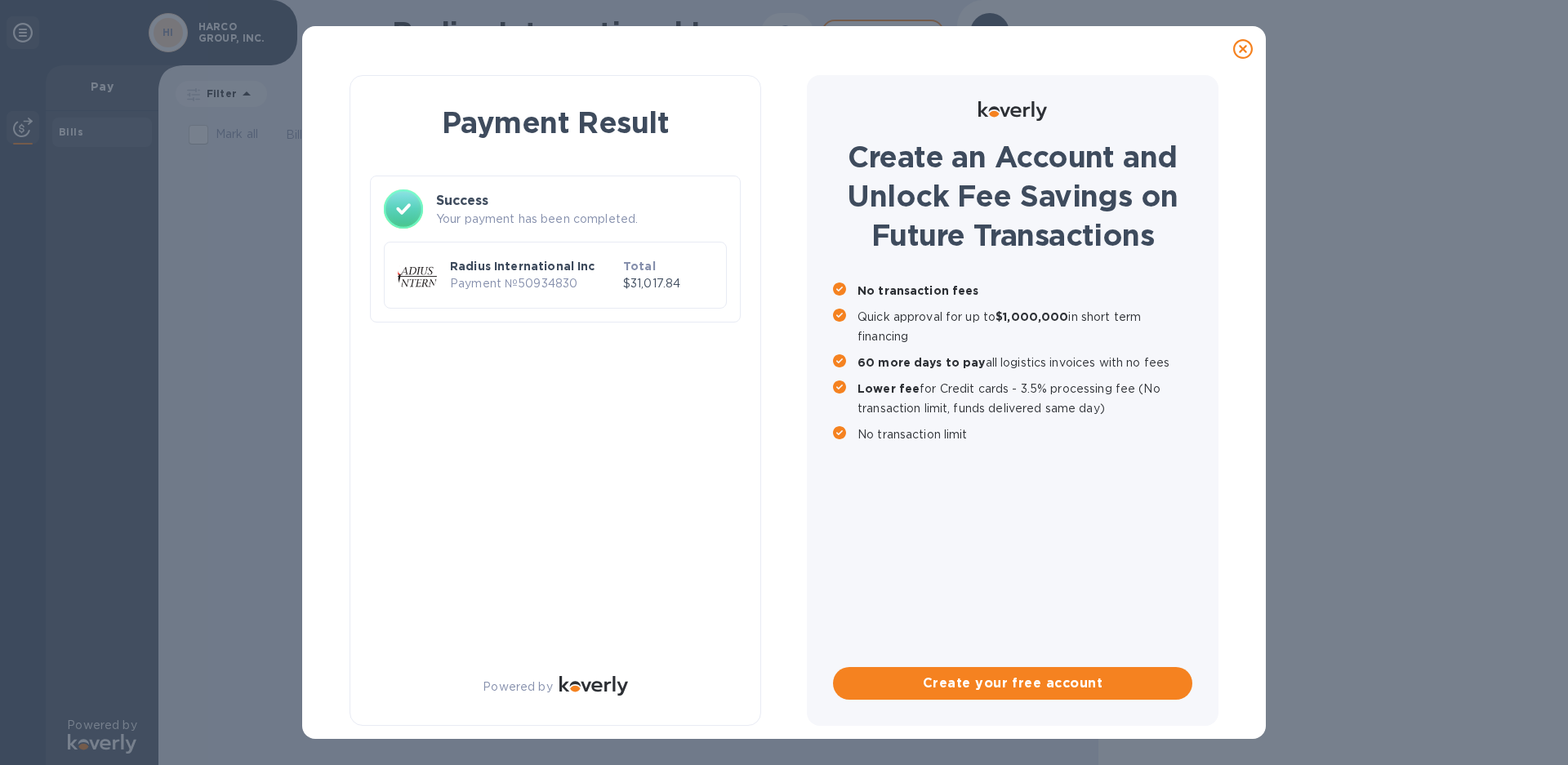
click at [1244, 46] on icon at bounding box center [1243, 49] width 19 height 19
